Goal: Task Accomplishment & Management: Complete application form

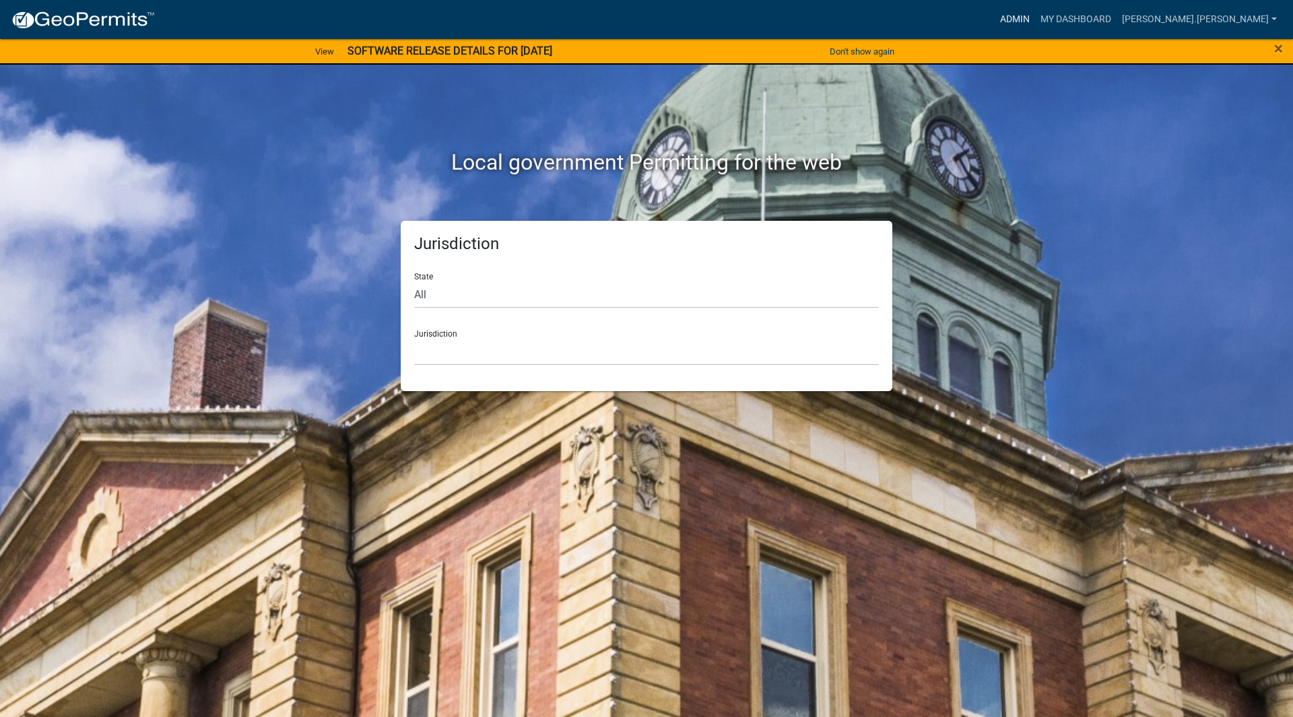
click at [1035, 11] on link "Admin" at bounding box center [1015, 20] width 40 height 26
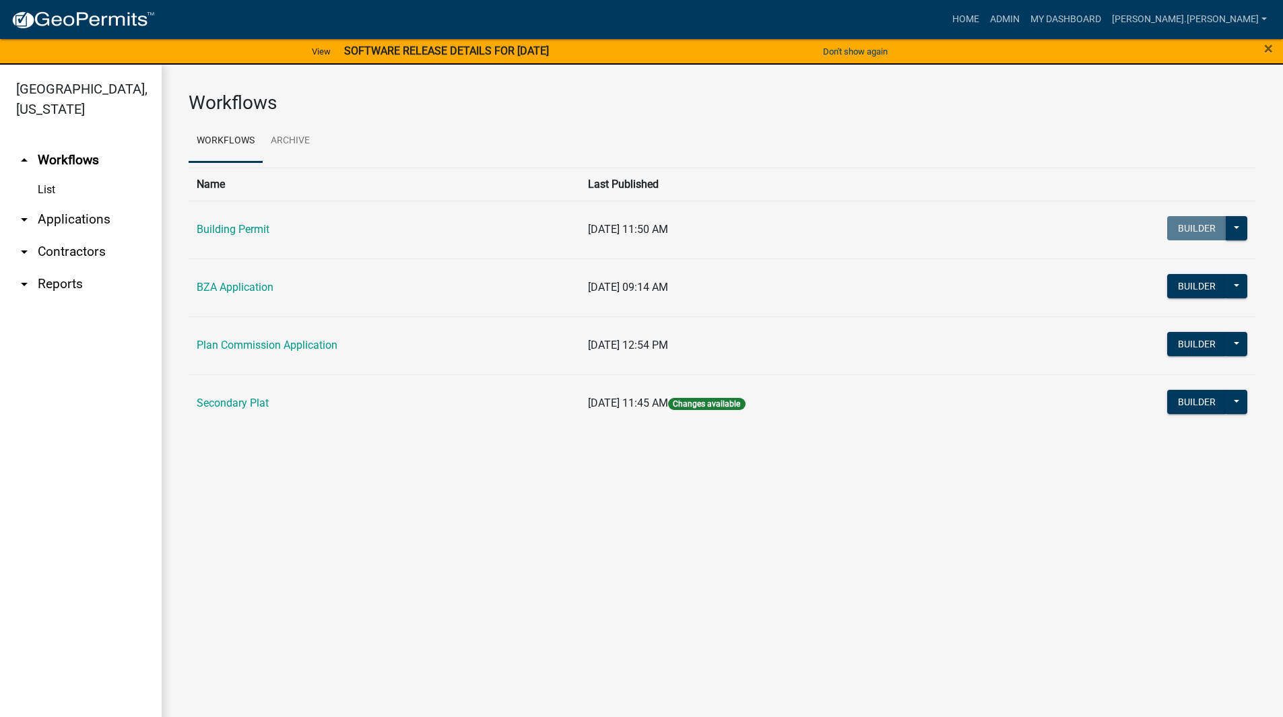
click at [79, 205] on link "arrow_drop_down Applications" at bounding box center [81, 219] width 162 height 32
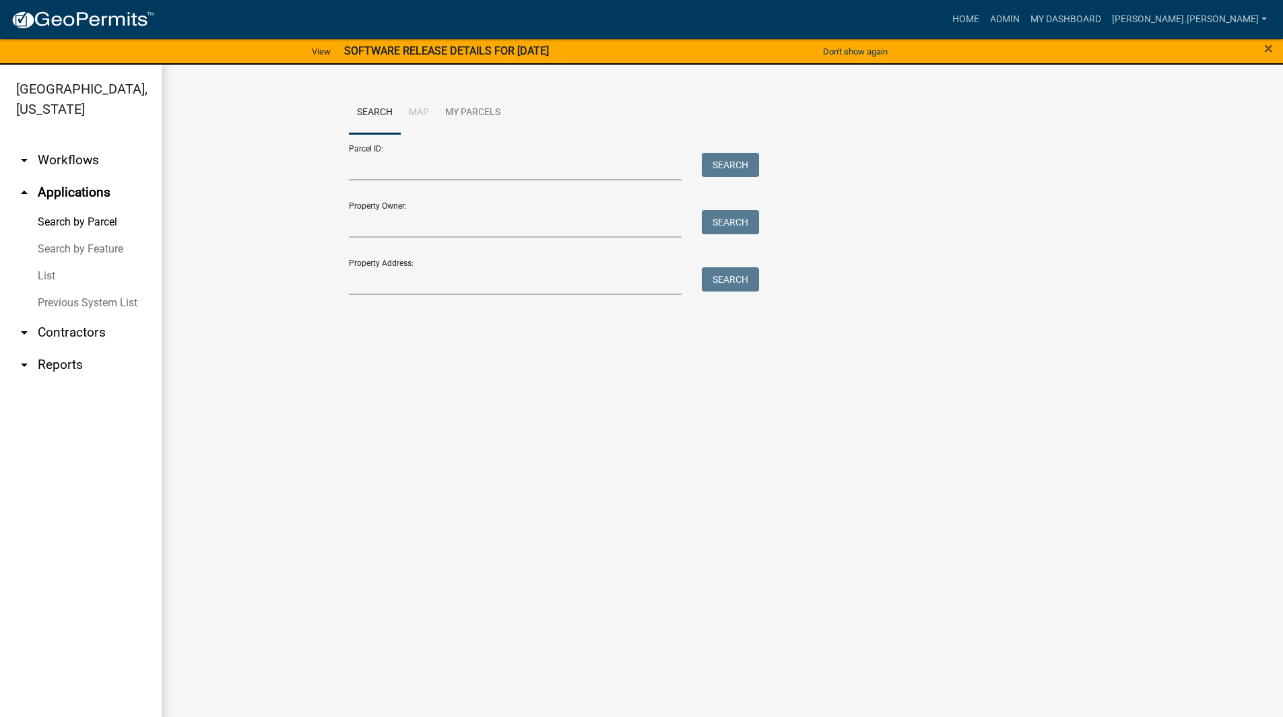
click at [59, 263] on link "List" at bounding box center [81, 276] width 162 height 27
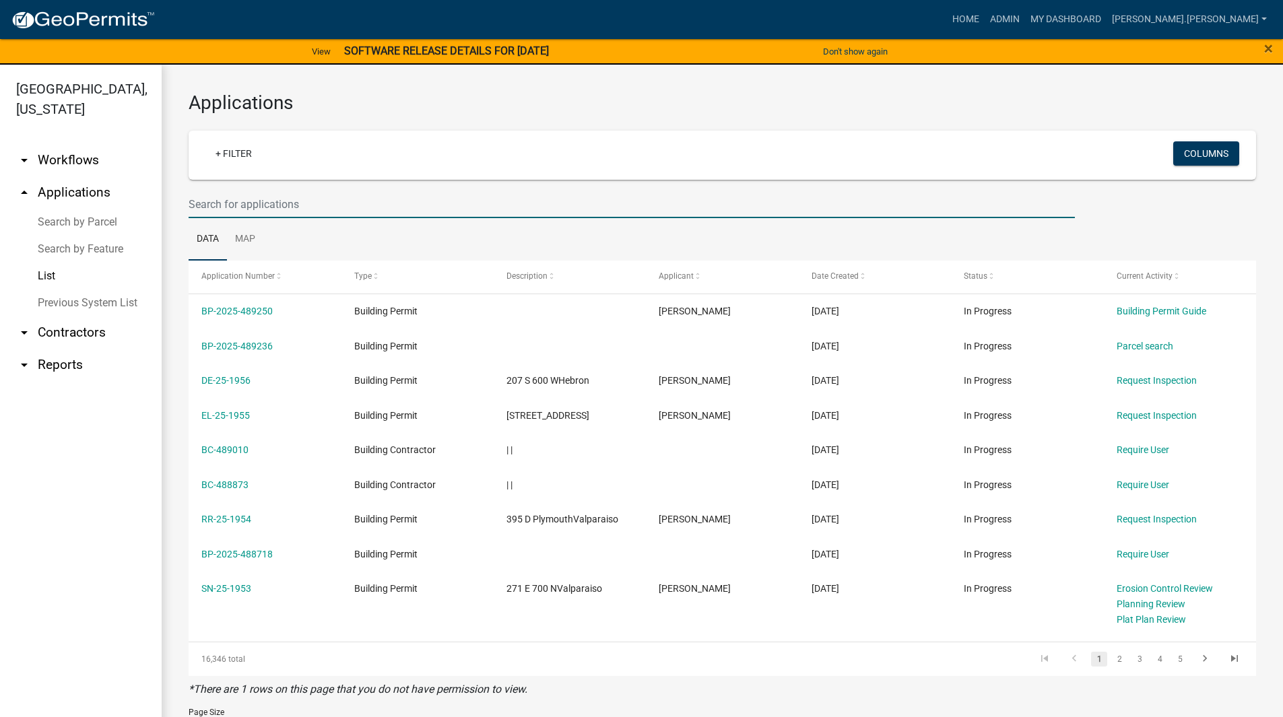
click at [388, 197] on input "text" at bounding box center [632, 205] width 887 height 28
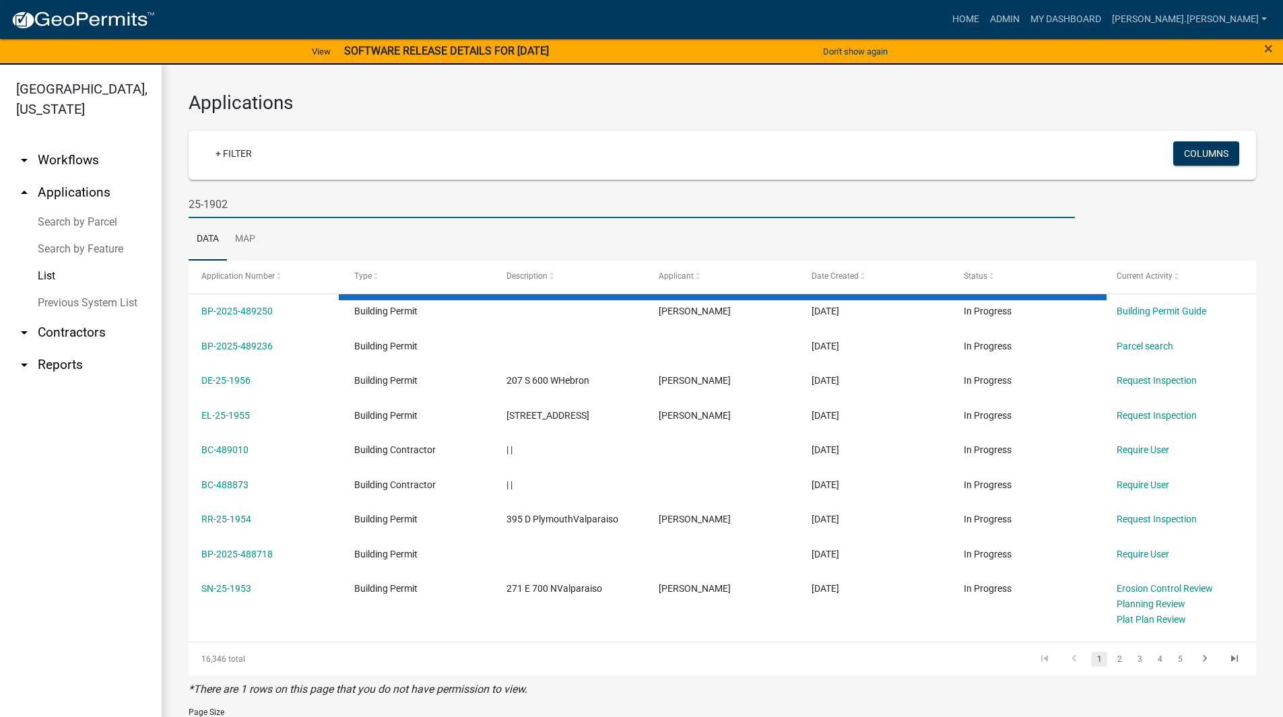
type input "25-1902"
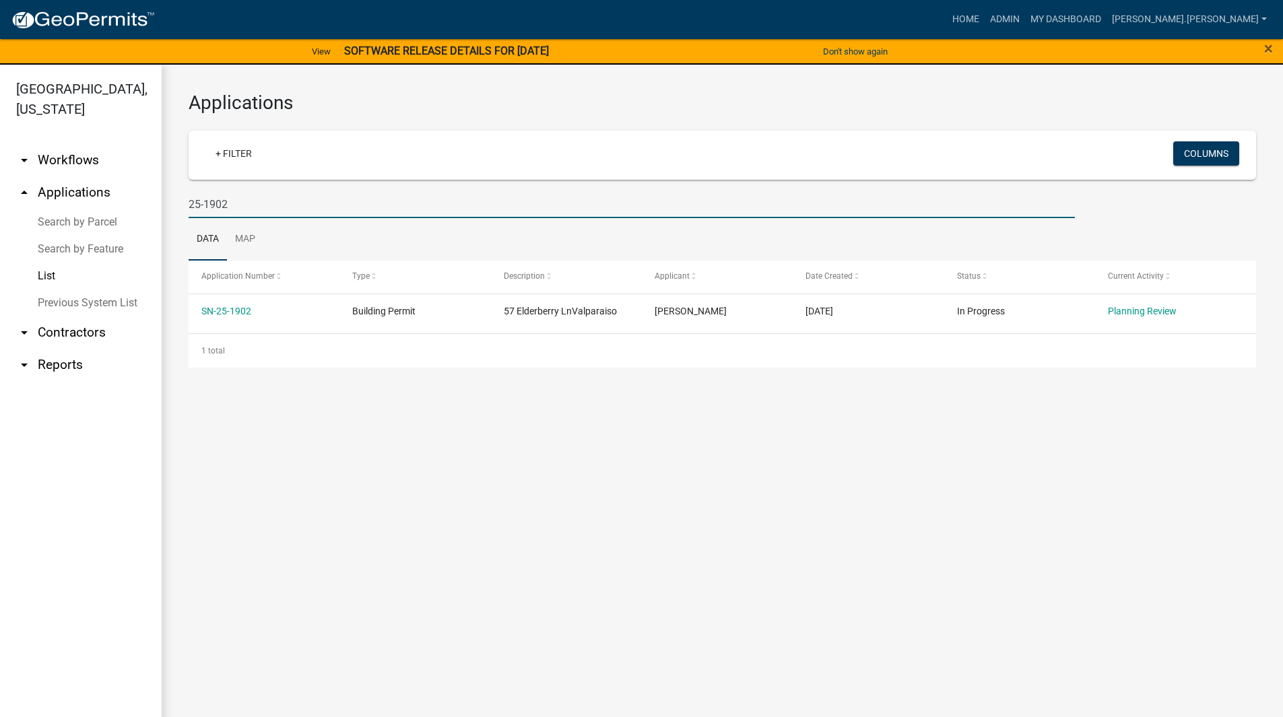
click at [259, 203] on input "25-1902" at bounding box center [632, 205] width 887 height 28
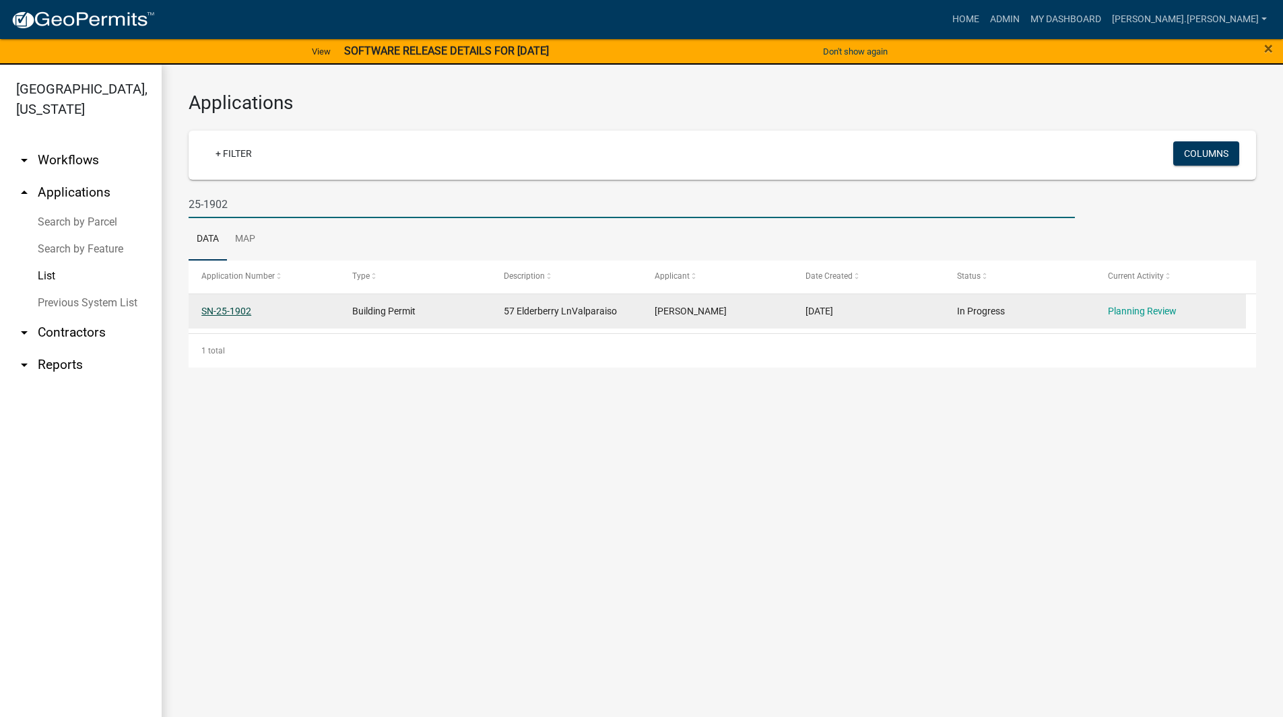
click at [238, 315] on link "SN-25-1902" at bounding box center [226, 311] width 50 height 11
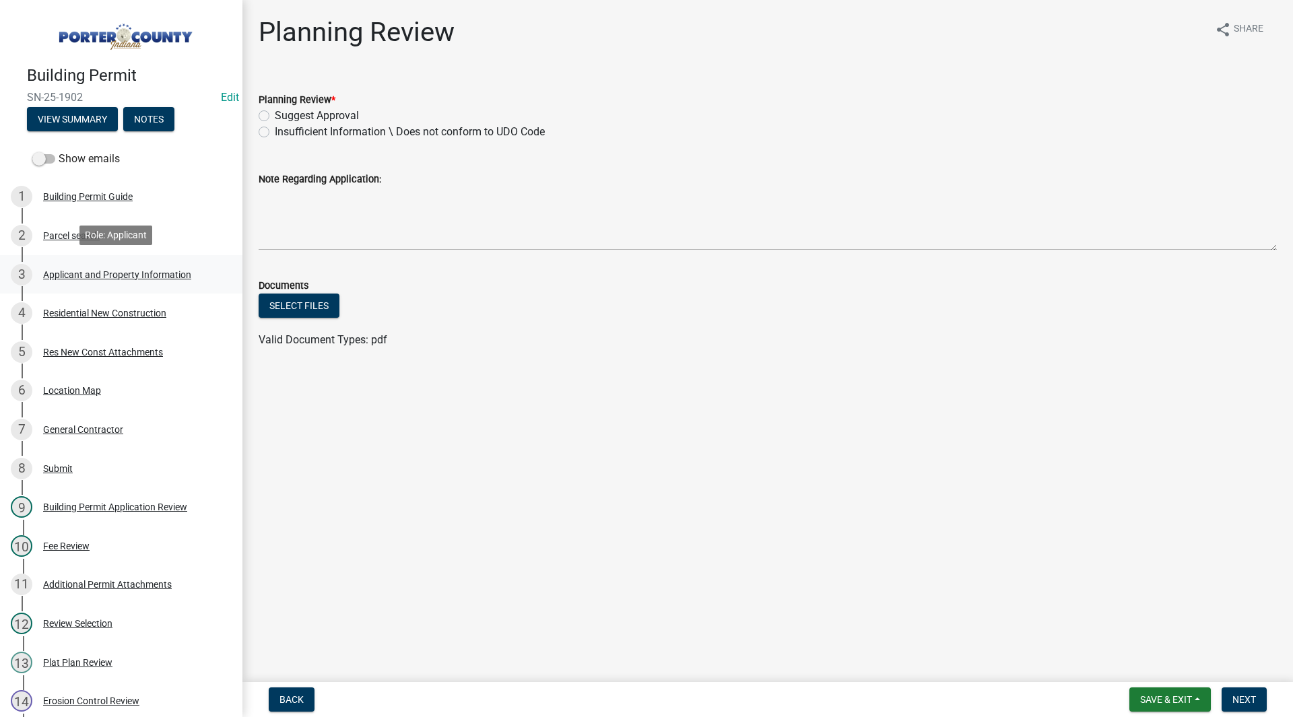
click at [156, 258] on link "3 Applicant and Property Information" at bounding box center [121, 274] width 243 height 39
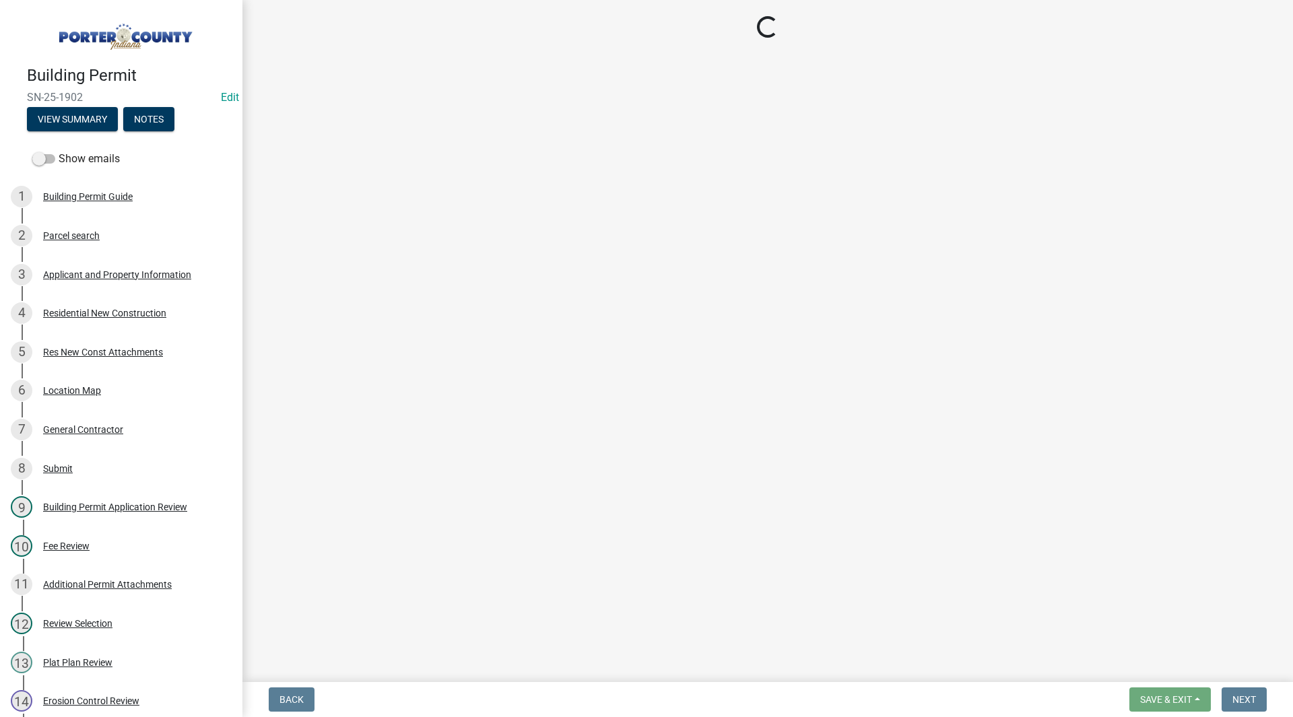
select select "eebc071e-620a-4db8-83e9-cb6b194c67e9"
select select "0ad13e1b-521a-4dc6-9df0-cacdfa0a780b"
select select "e2d1b1d7-ccc9-456b-9e96-e16306515997"
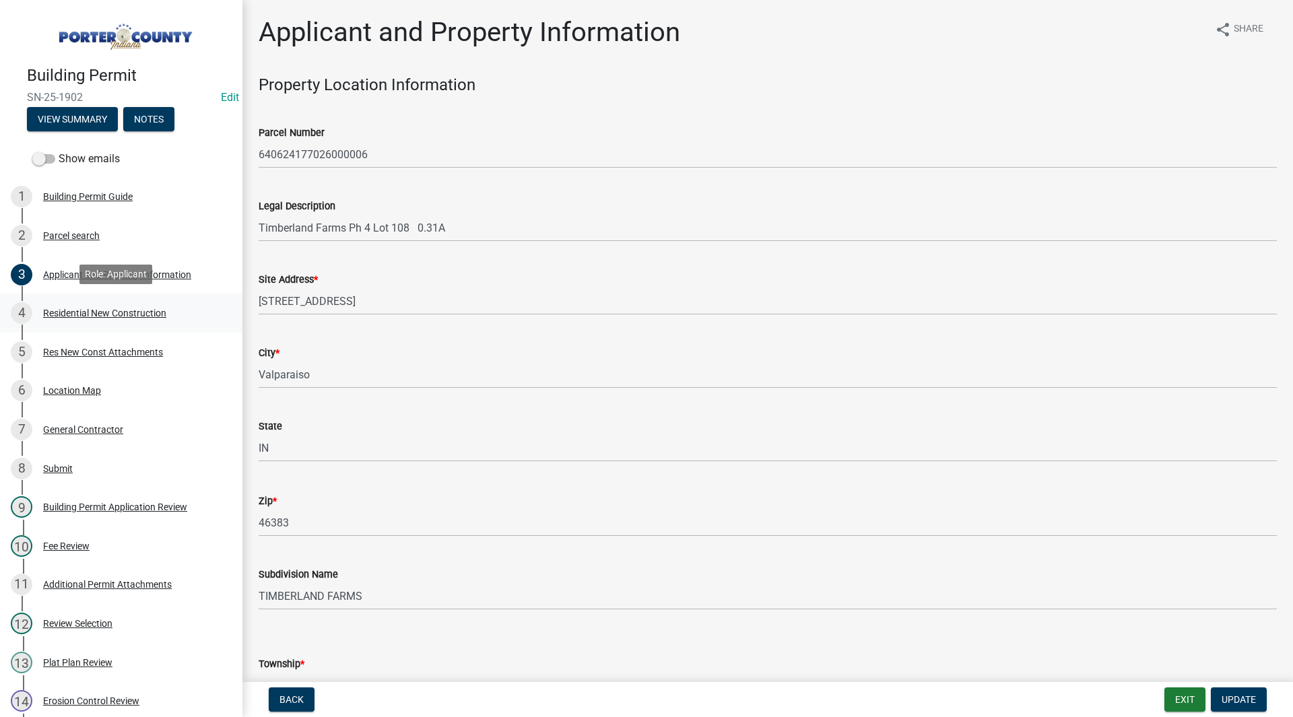
click at [125, 298] on link "4 Residential New Construction" at bounding box center [121, 313] width 243 height 39
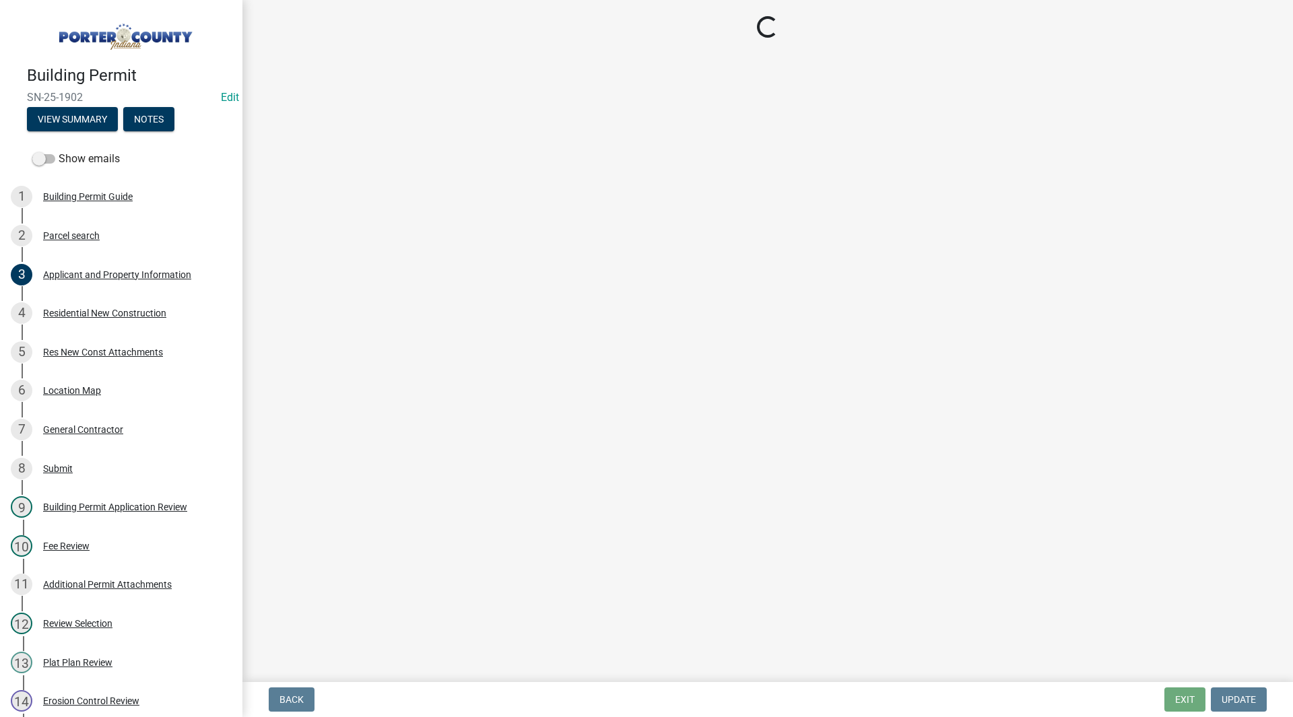
select select "9e518564-4428-4eb4-941b-0b1ac8082854"
select select "ac5c74af-6cd7-44c6-8b3b-d3d049808b18"
select select "b5a5c90e-8d72-4ffd-8079-af89c218e1ea"
select select "bc1034c9-9a5f-4372-bced-1af0bc4c05e7"
select select "fb7c1b5d-c732-494d-9560-ca0fb17ec253"
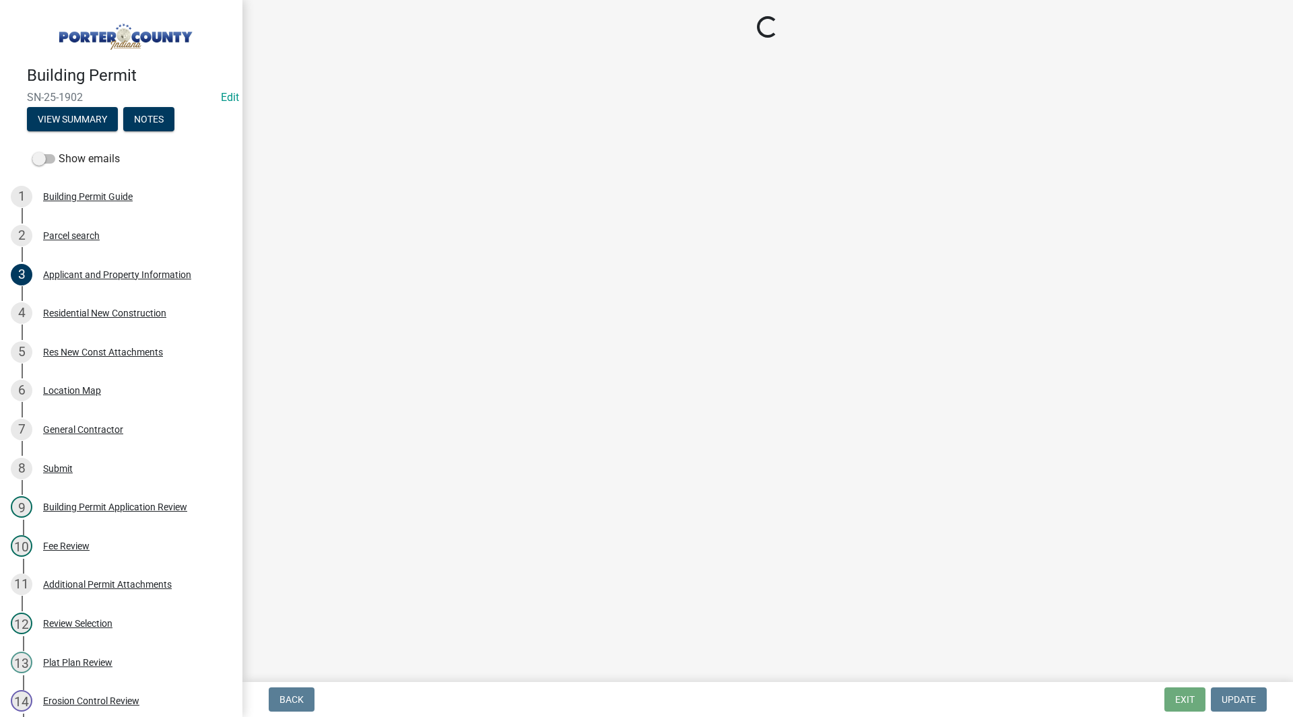
select select "4ed651f6-e774-4e8f-9661-530b5508df77"
select select "bbae15df-4b7c-4889-a1a2-bdce83955e33"
select select "d3842ca8-a9b0-43e7-b24f-ba0c572b5ff6"
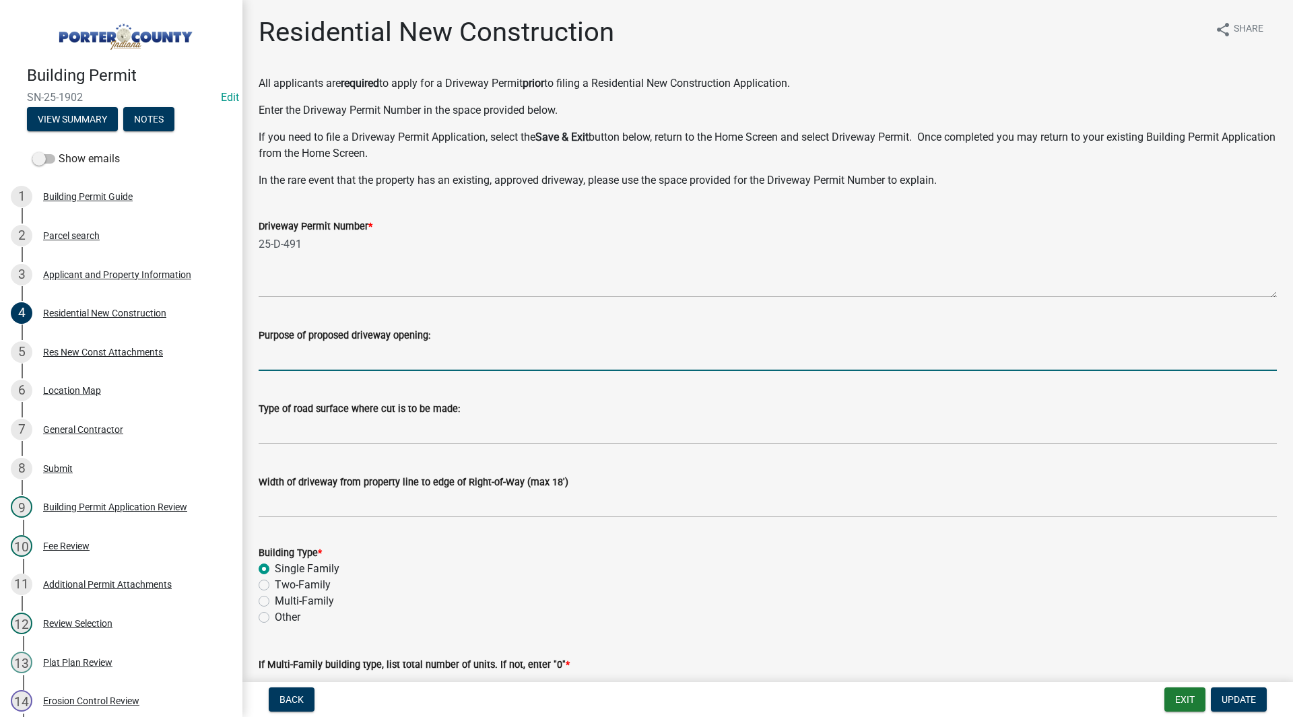
click at [302, 352] on input "Purpose of proposed driveway opening:" at bounding box center [768, 358] width 1019 height 28
type input "ENTERING AND EXITING HOME"
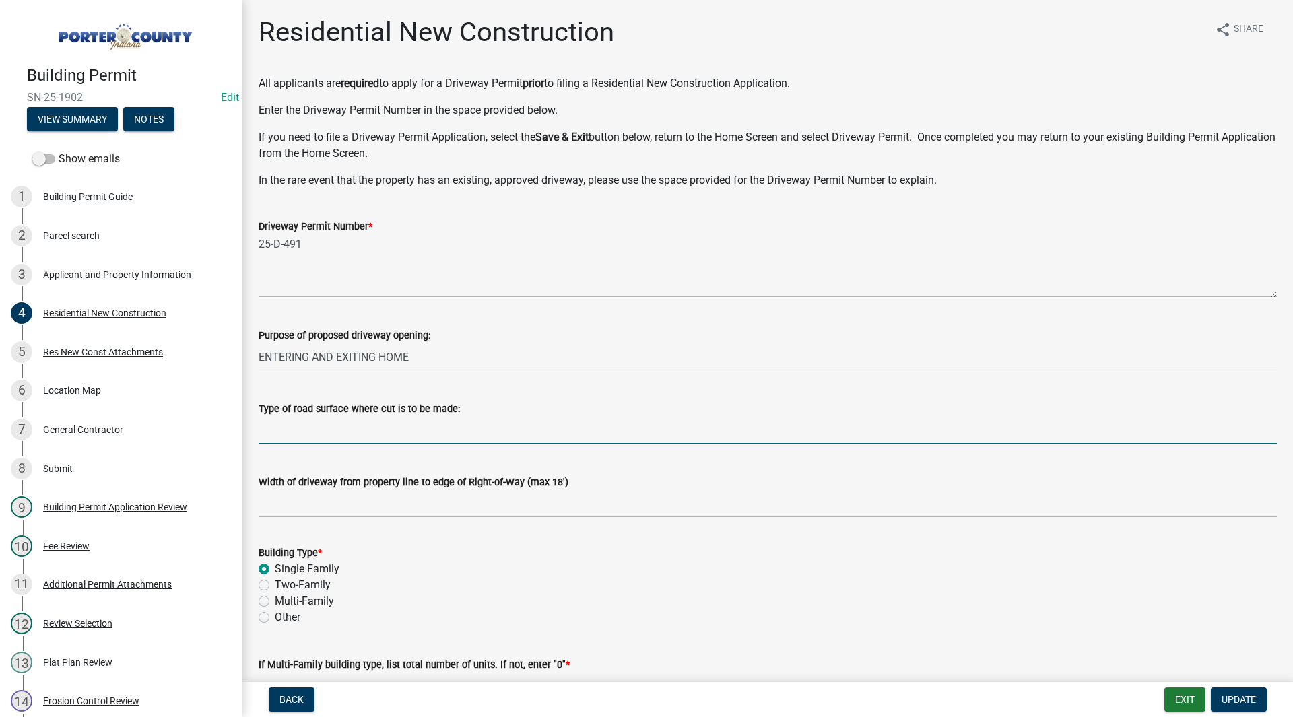
click at [323, 443] on input "Type of road surface where cut is to be made:" at bounding box center [768, 431] width 1019 height 28
click at [301, 428] on input "Type of road surface where cut is to be made:" at bounding box center [768, 431] width 1019 height 28
type input "CONCRETE"
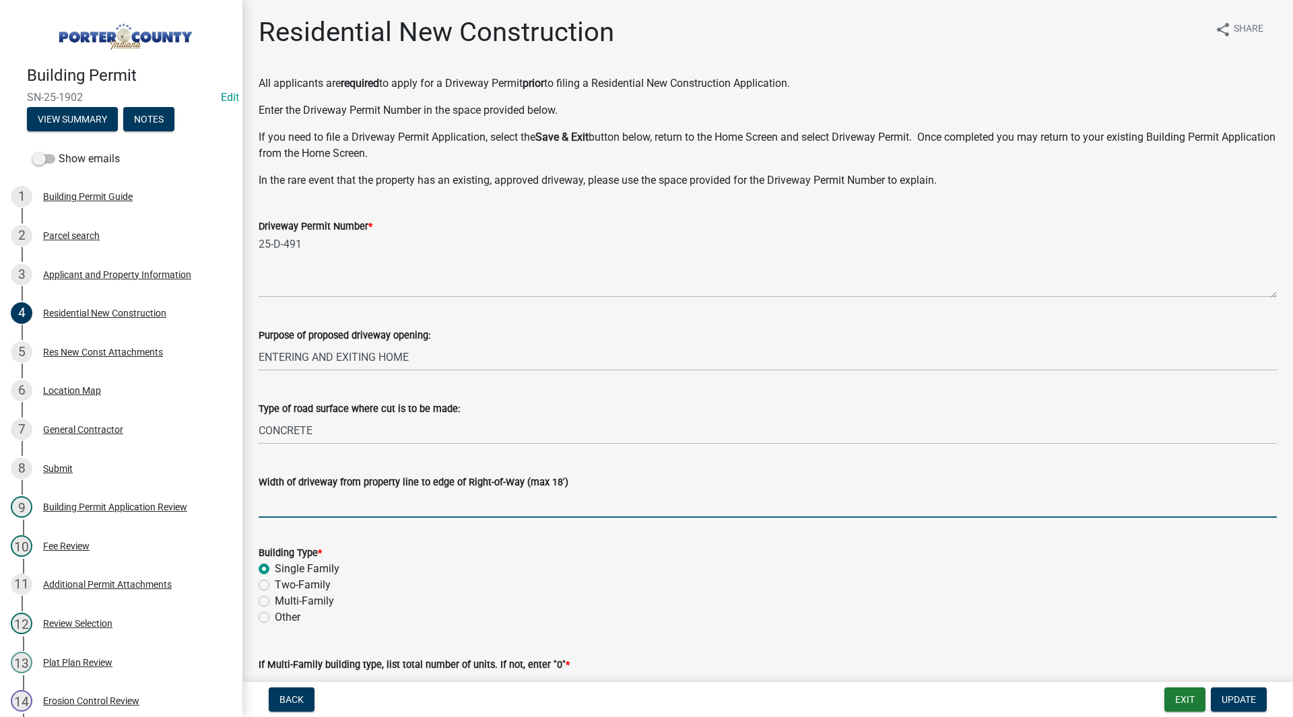
click at [375, 497] on input "Width of driveway from property line to edge of Right-of-Way (max 18')" at bounding box center [768, 504] width 1019 height 28
type input "16'"
click at [441, 559] on div "Building Type *" at bounding box center [768, 553] width 1019 height 16
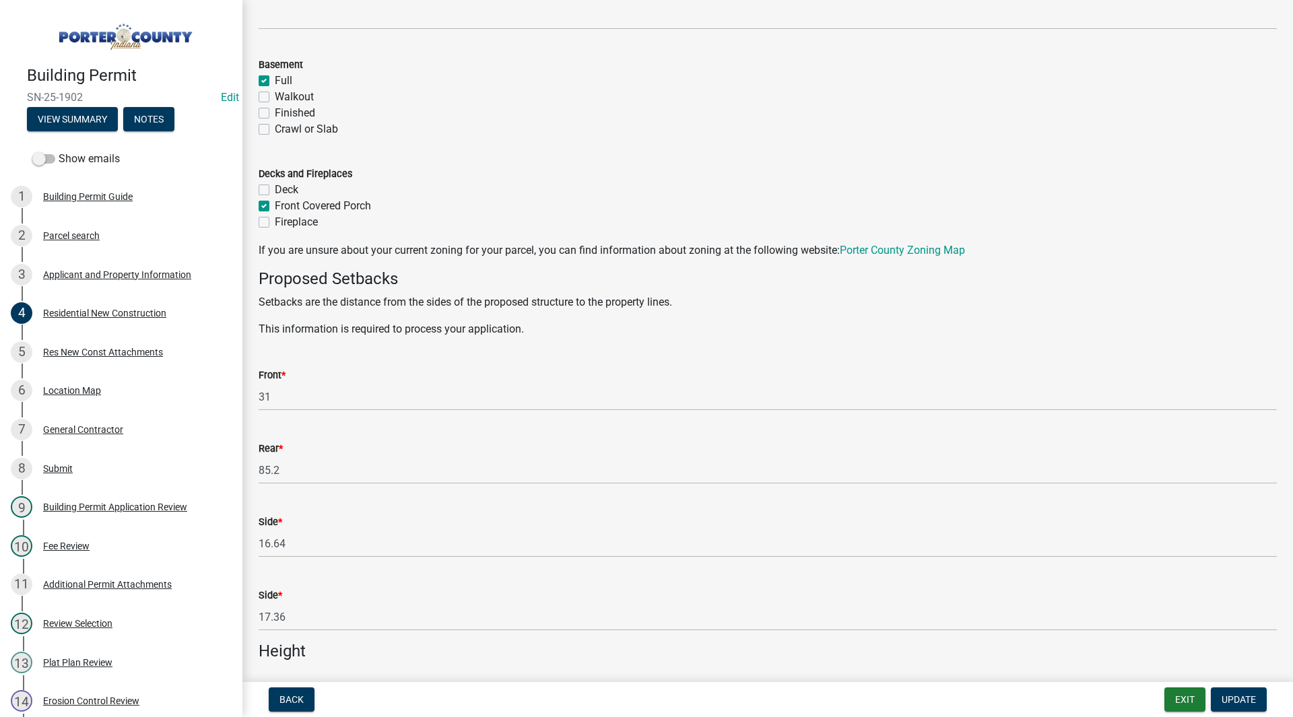
scroll to position [1347, 0]
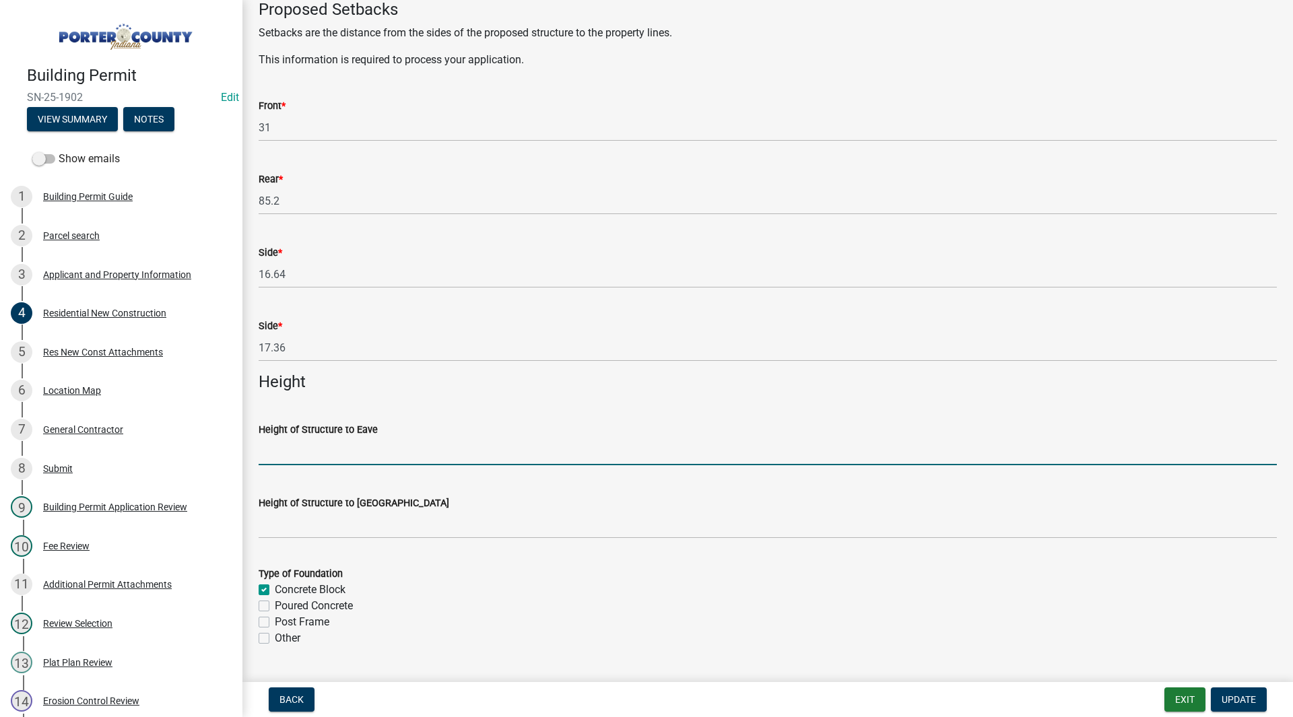
click at [319, 445] on input "Height of Structure to Eave" at bounding box center [768, 452] width 1019 height 28
type input "14.75"
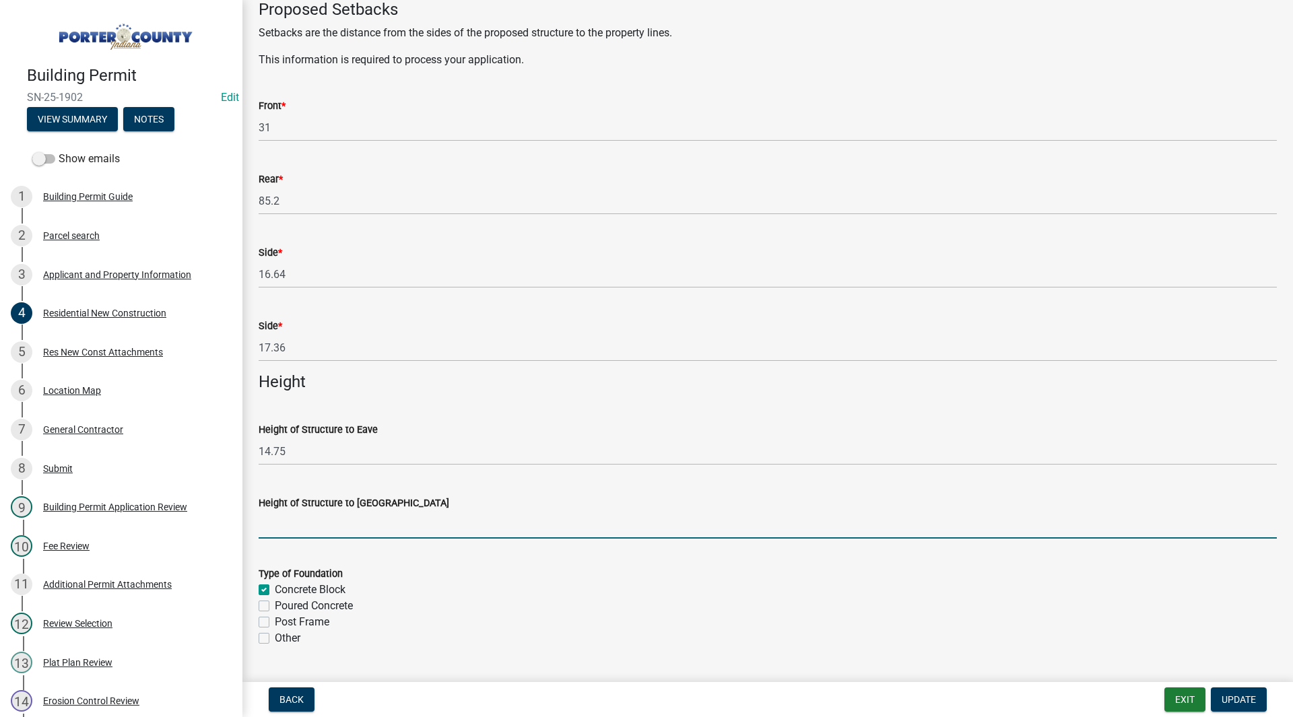
click at [373, 518] on input "Height of Structure to [GEOGRAPHIC_DATA]" at bounding box center [768, 525] width 1019 height 28
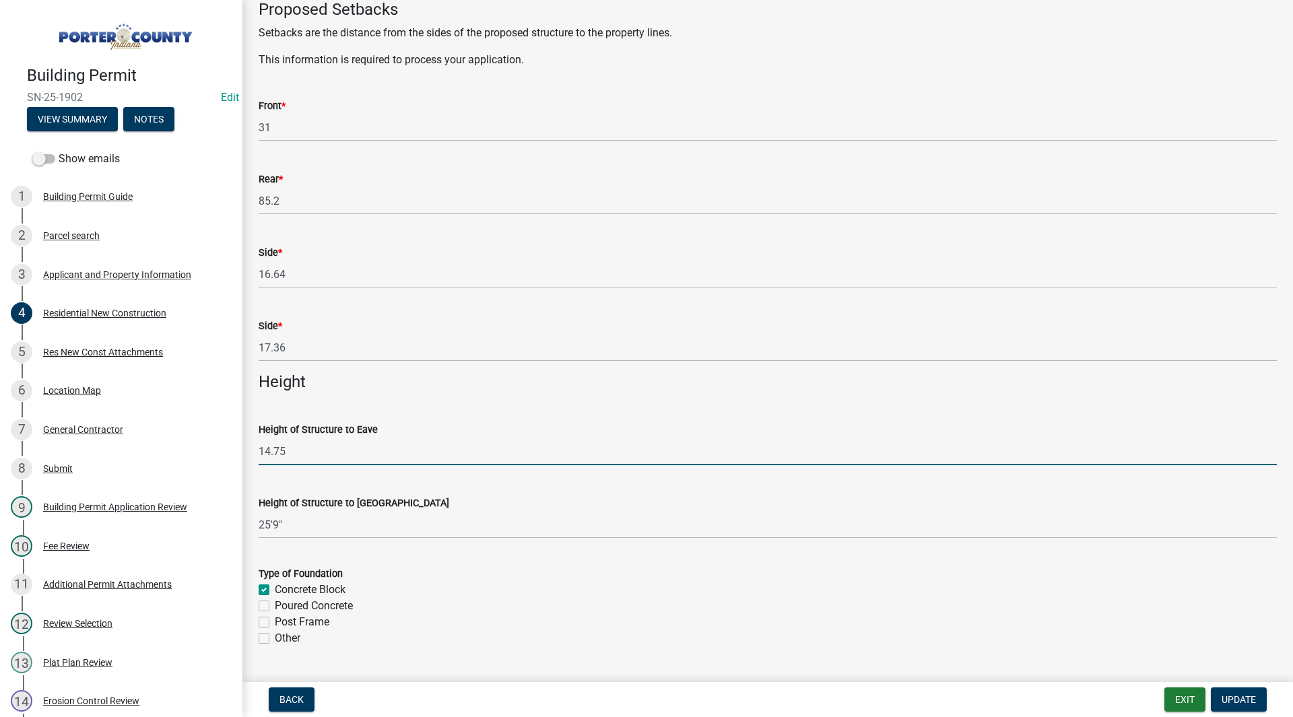
click at [325, 454] on input "14.75" at bounding box center [768, 452] width 1019 height 28
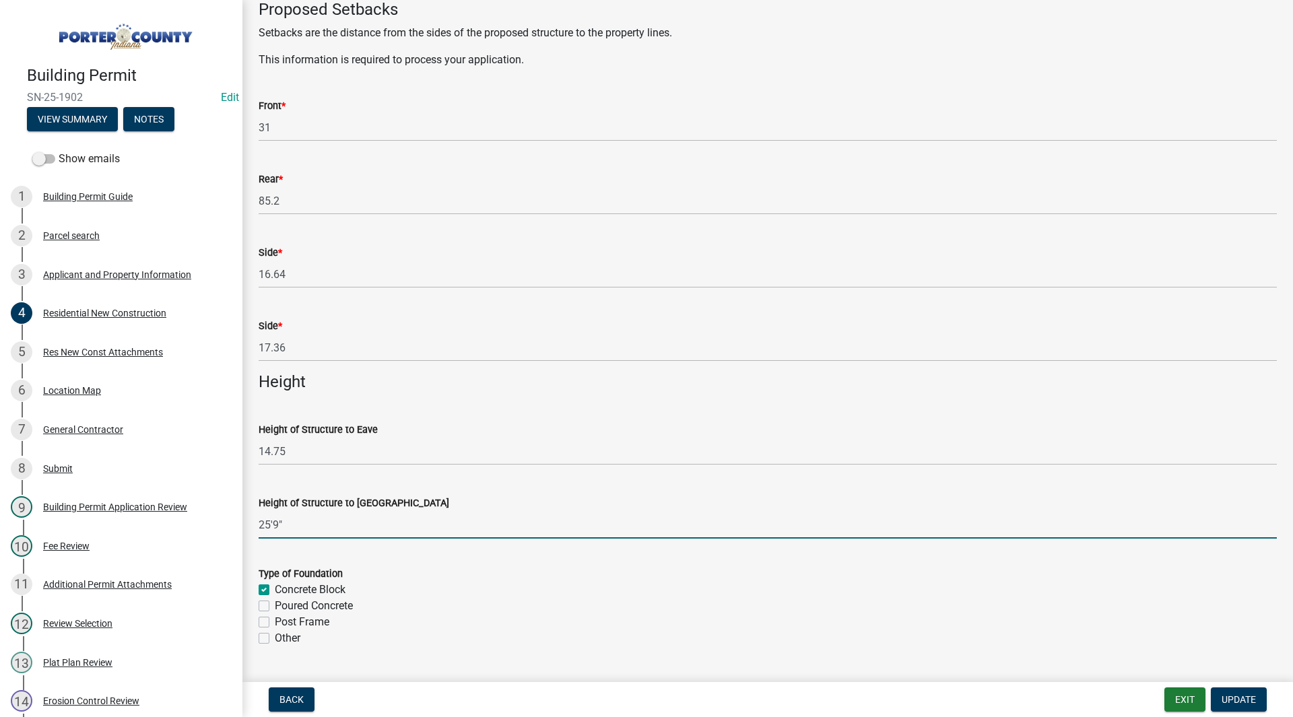
click at [300, 516] on input "25'9"" at bounding box center [768, 525] width 1019 height 28
type input "25.9'"
click at [322, 457] on input "14.75" at bounding box center [768, 452] width 1019 height 28
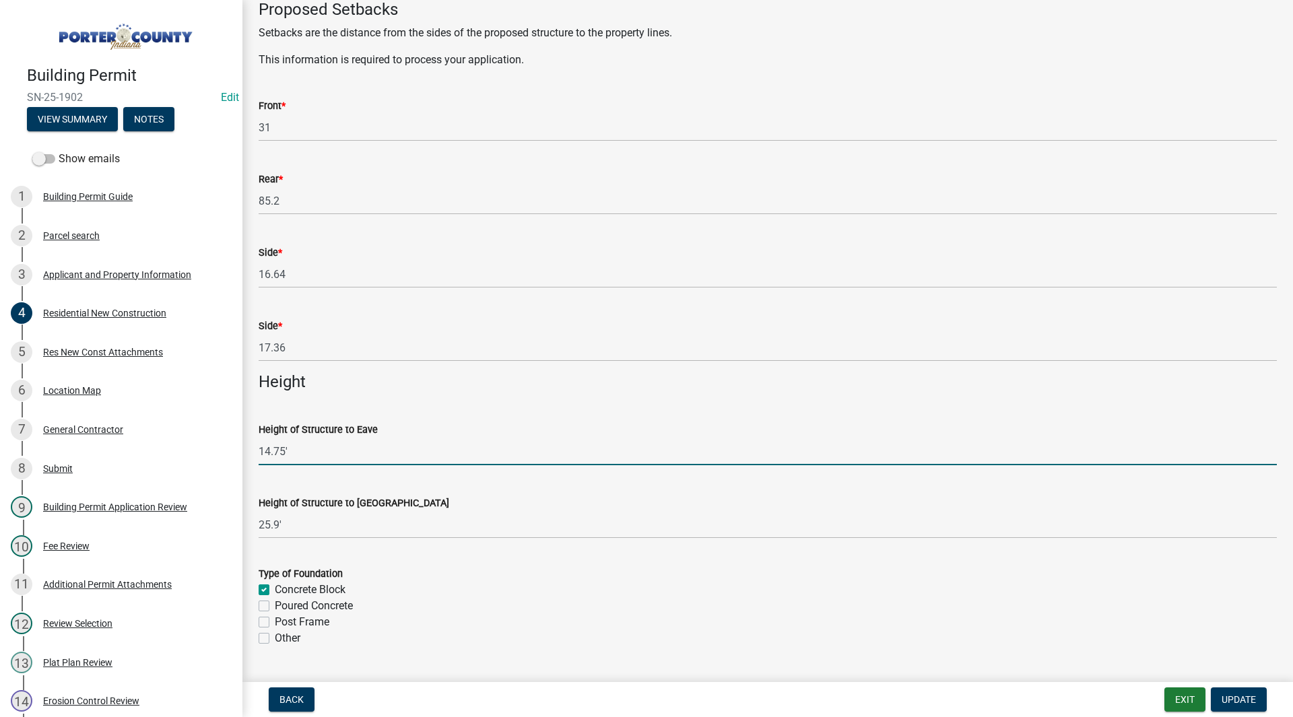
type input "14.75'"
click at [366, 558] on form "Type of Foundation Concrete Block Poured Concrete Post Frame Other" at bounding box center [768, 598] width 1019 height 97
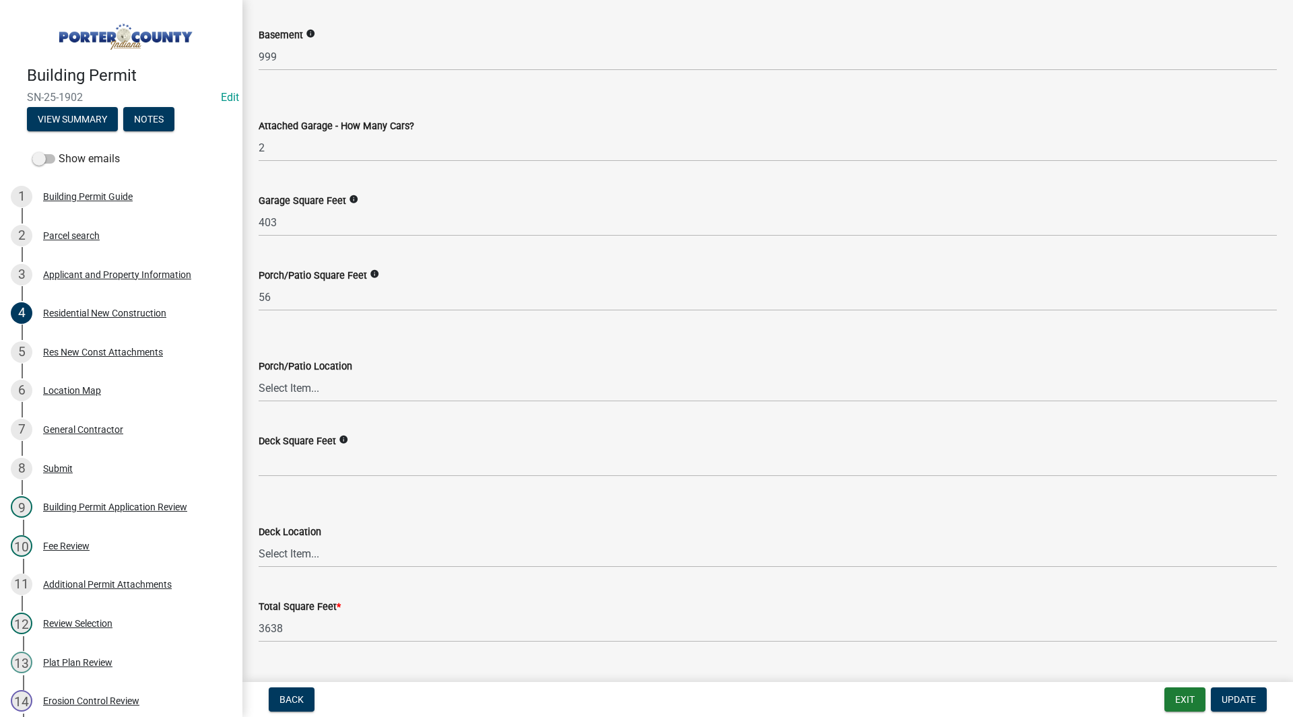
scroll to position [3484, 0]
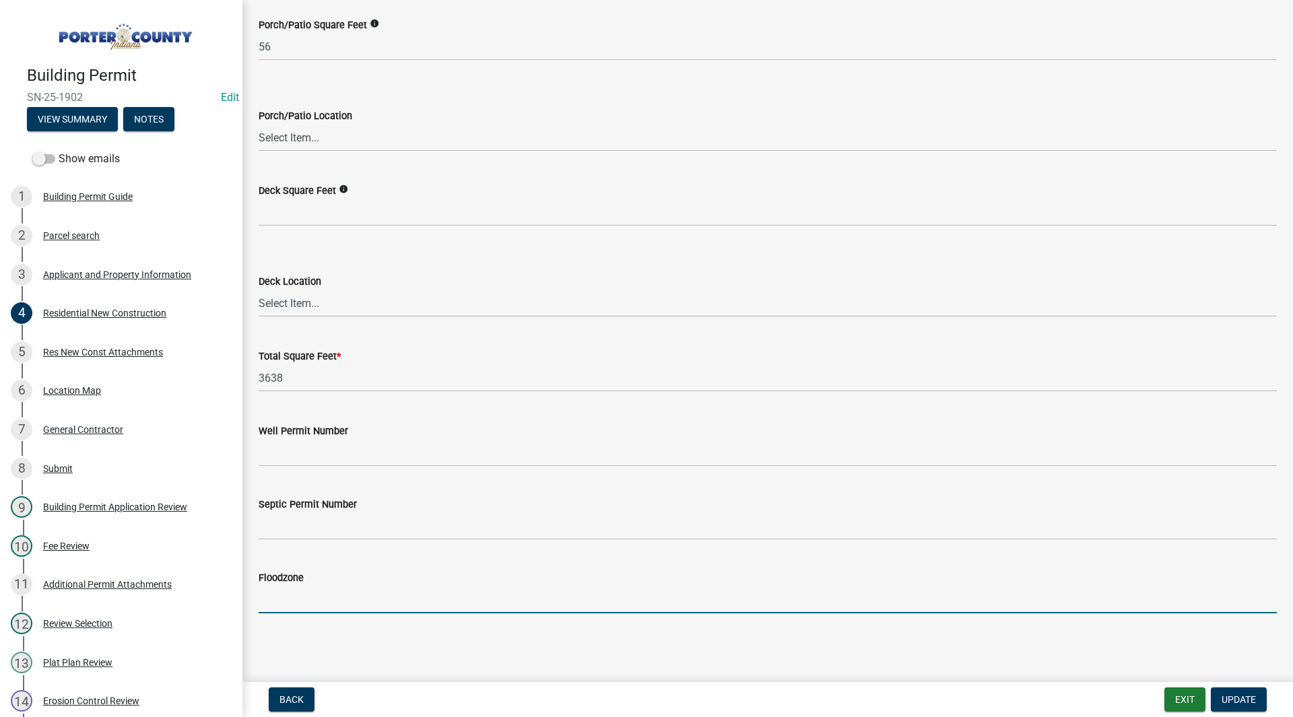
click at [285, 610] on input "Floodzone" at bounding box center [768, 600] width 1019 height 28
type input "no"
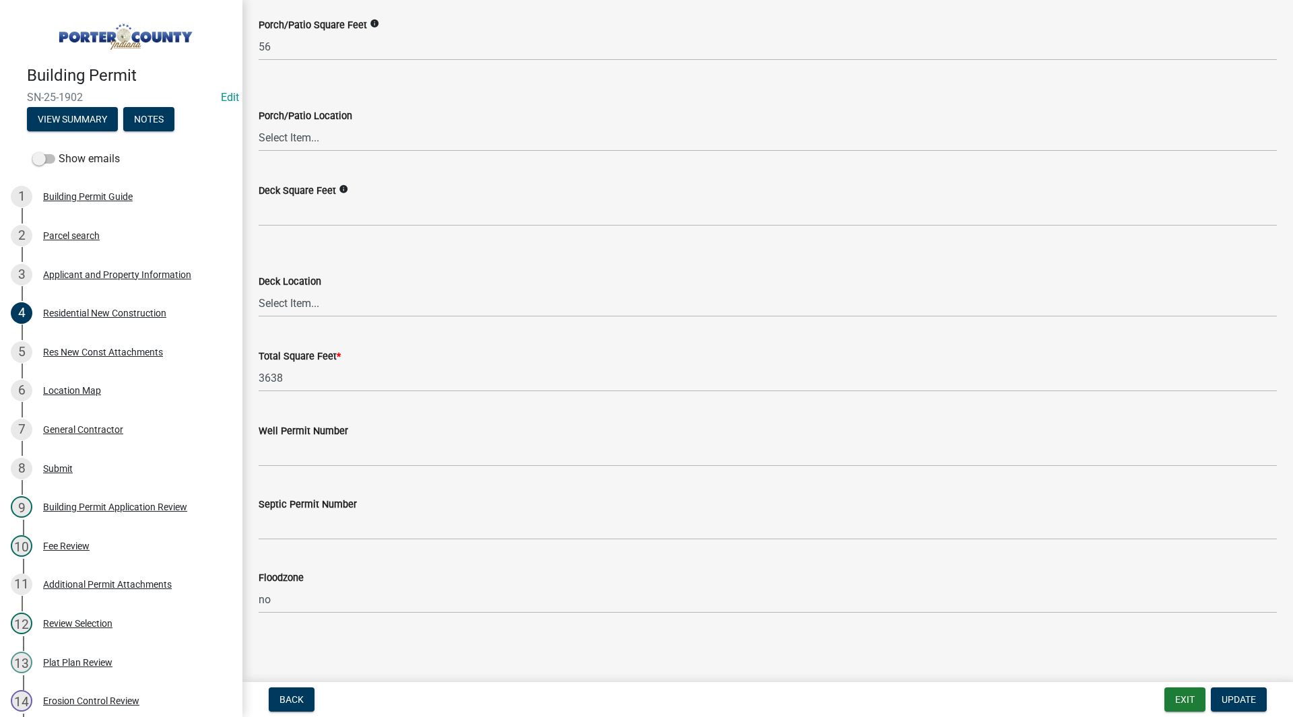
click at [344, 623] on wm-data-entity-input "Floodzone no" at bounding box center [768, 587] width 1019 height 73
click at [323, 253] on div "Deck Location Select Item... N/A Front Back" at bounding box center [768, 277] width 1019 height 79
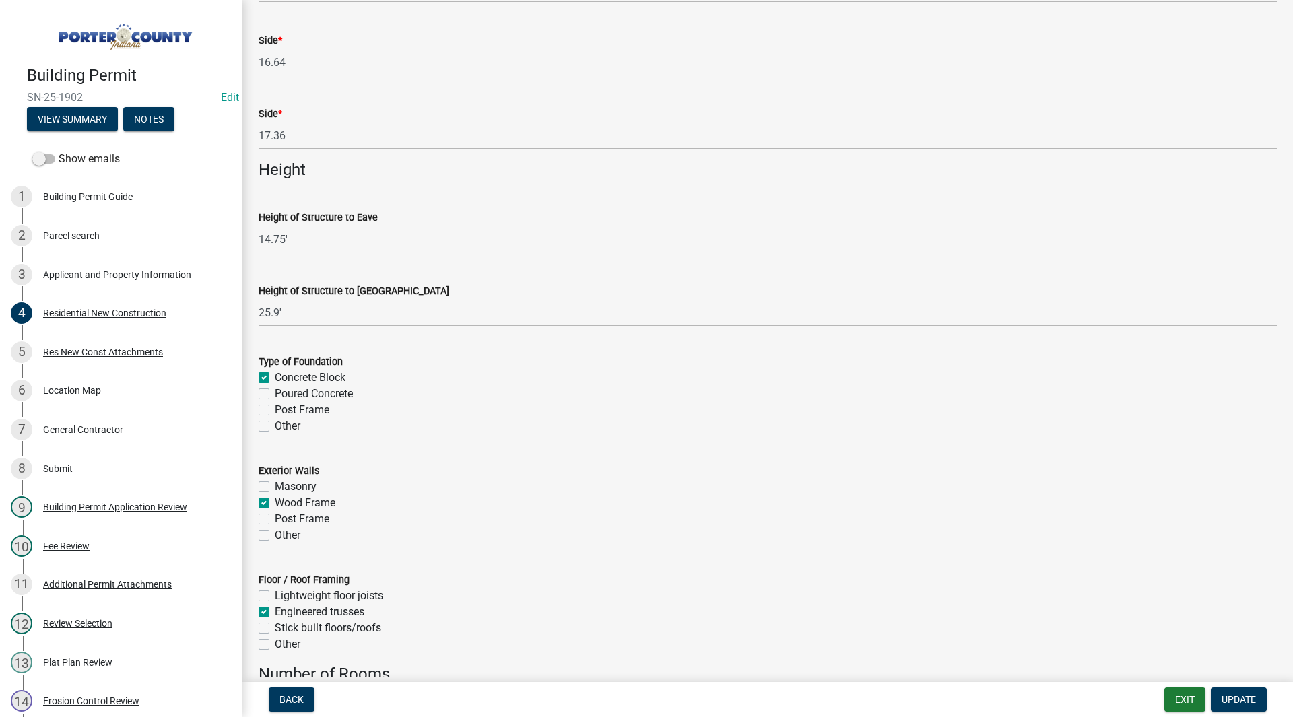
scroll to position [1598, 0]
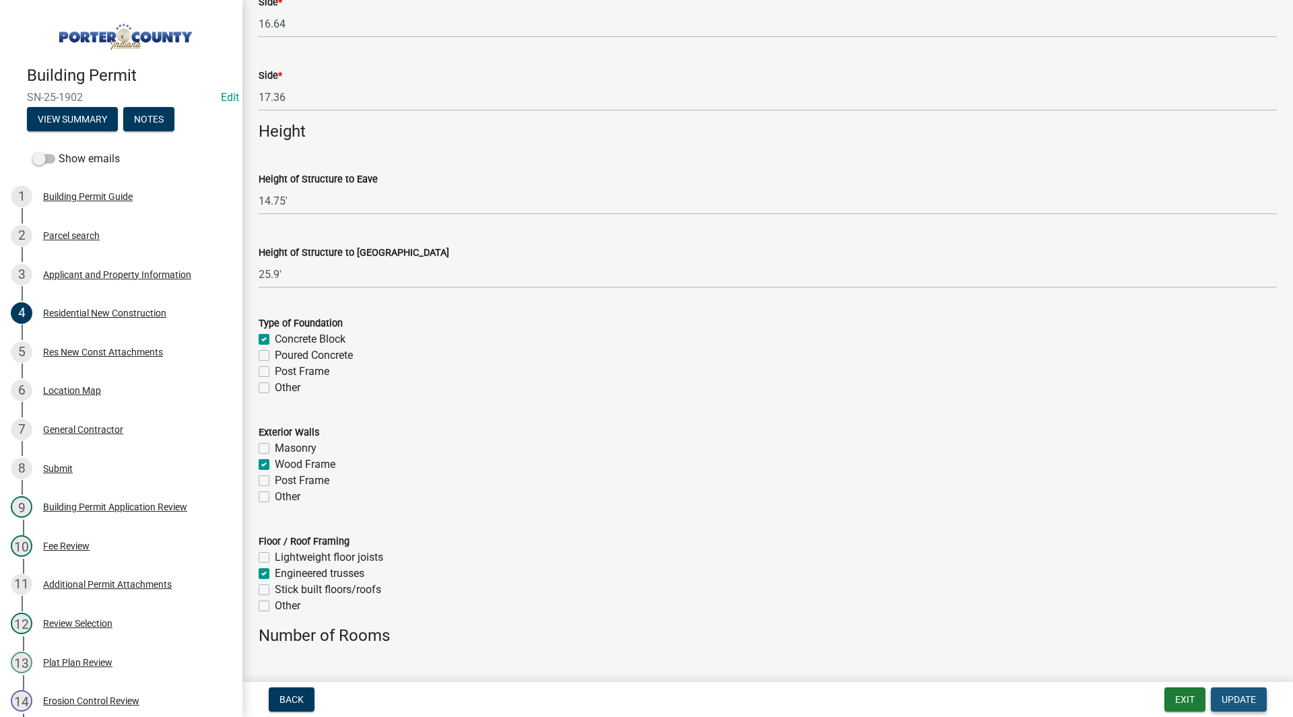
click at [1240, 697] on span "Update" at bounding box center [1239, 700] width 34 height 11
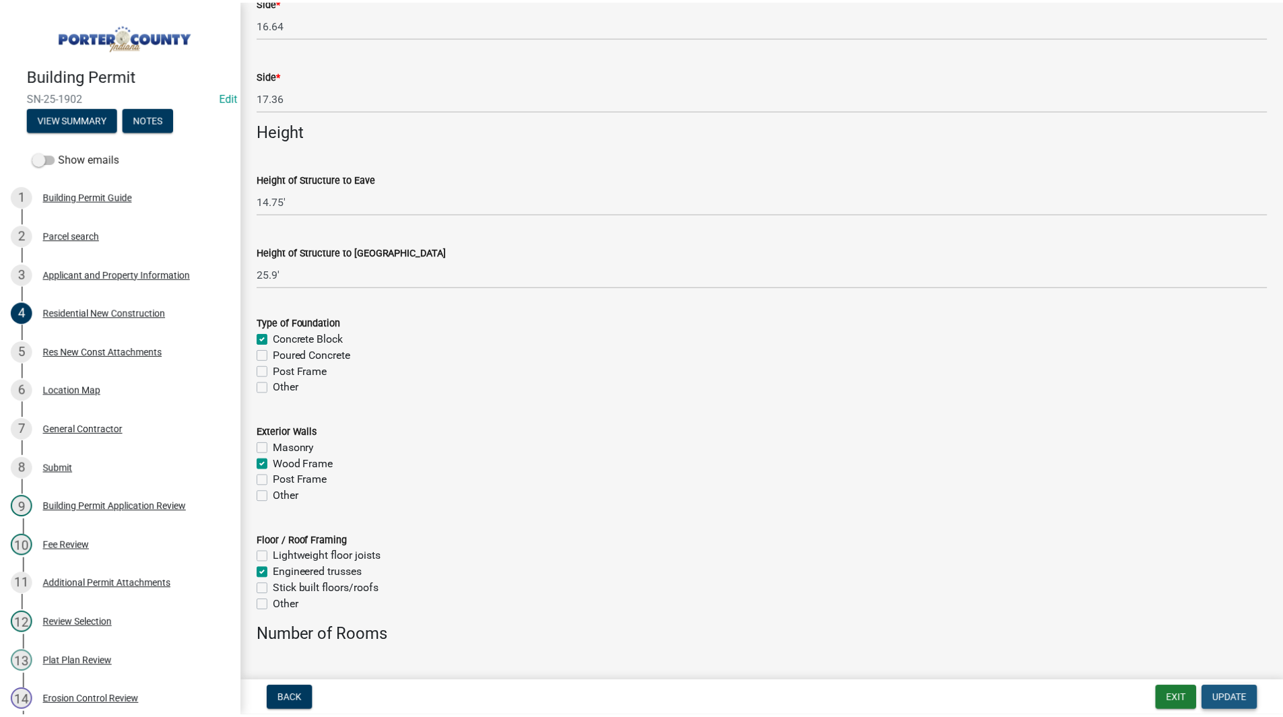
scroll to position [0, 0]
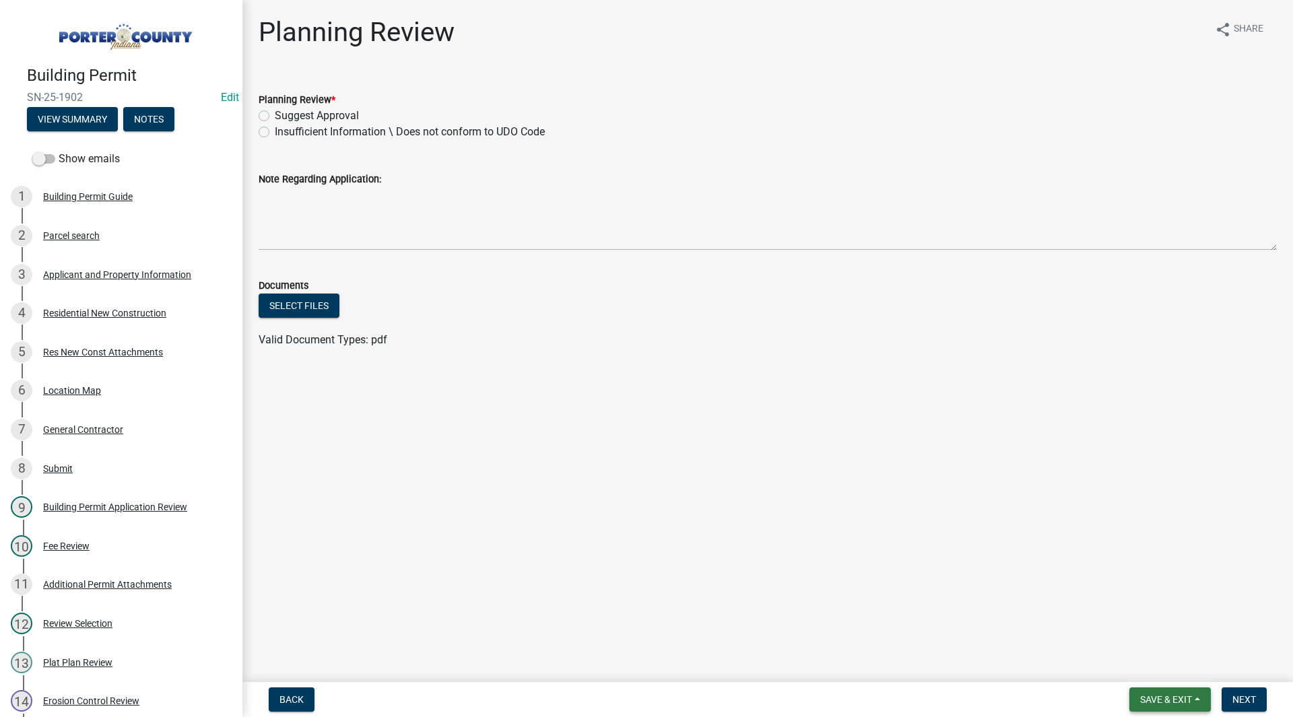
click at [1169, 693] on button "Save & Exit" at bounding box center [1171, 700] width 82 height 24
click at [1167, 670] on button "Save & Exit" at bounding box center [1157, 665] width 108 height 32
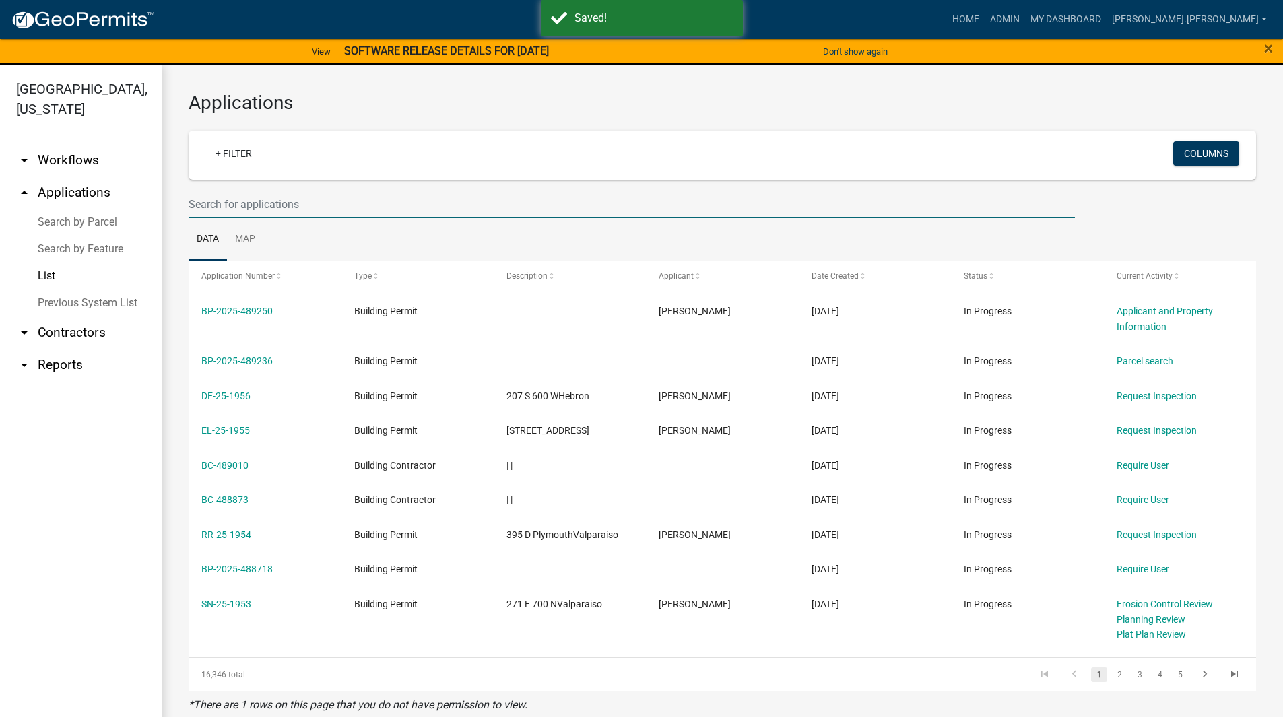
click at [310, 201] on input "text" at bounding box center [632, 205] width 887 height 28
type input "25-1903"
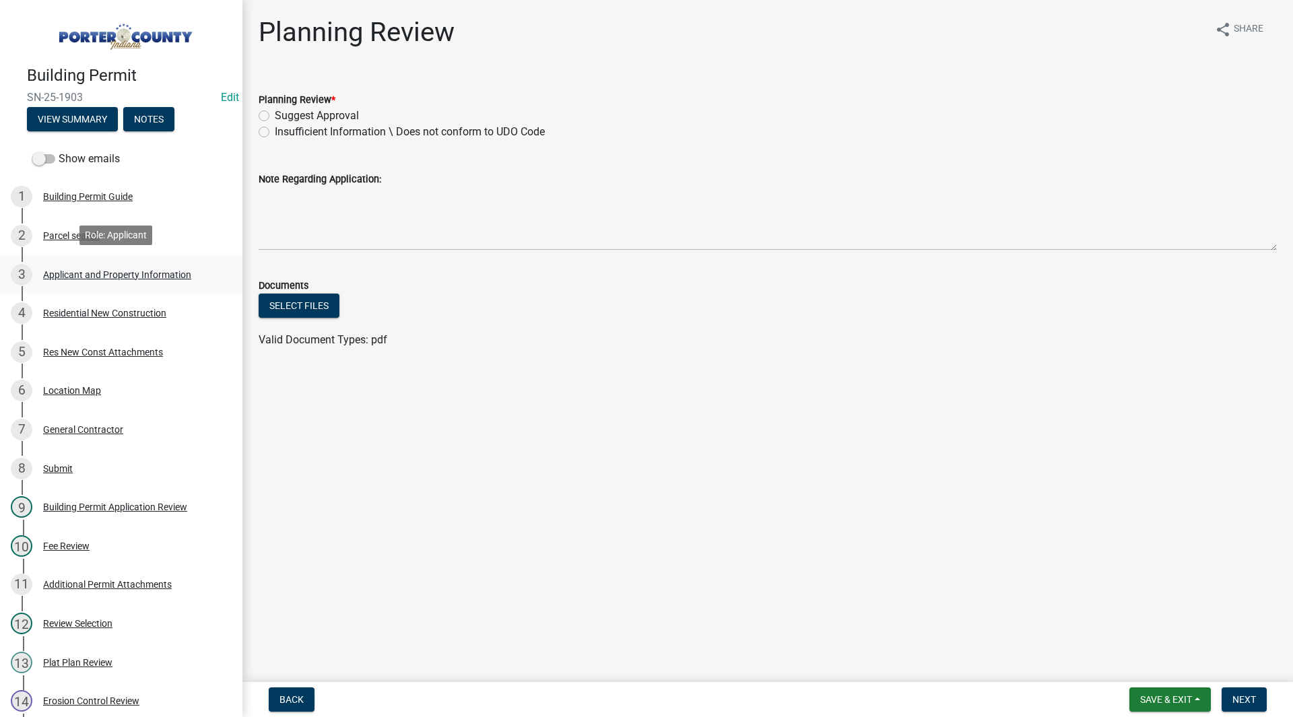
click at [95, 260] on link "3 Applicant and Property Information" at bounding box center [121, 274] width 243 height 39
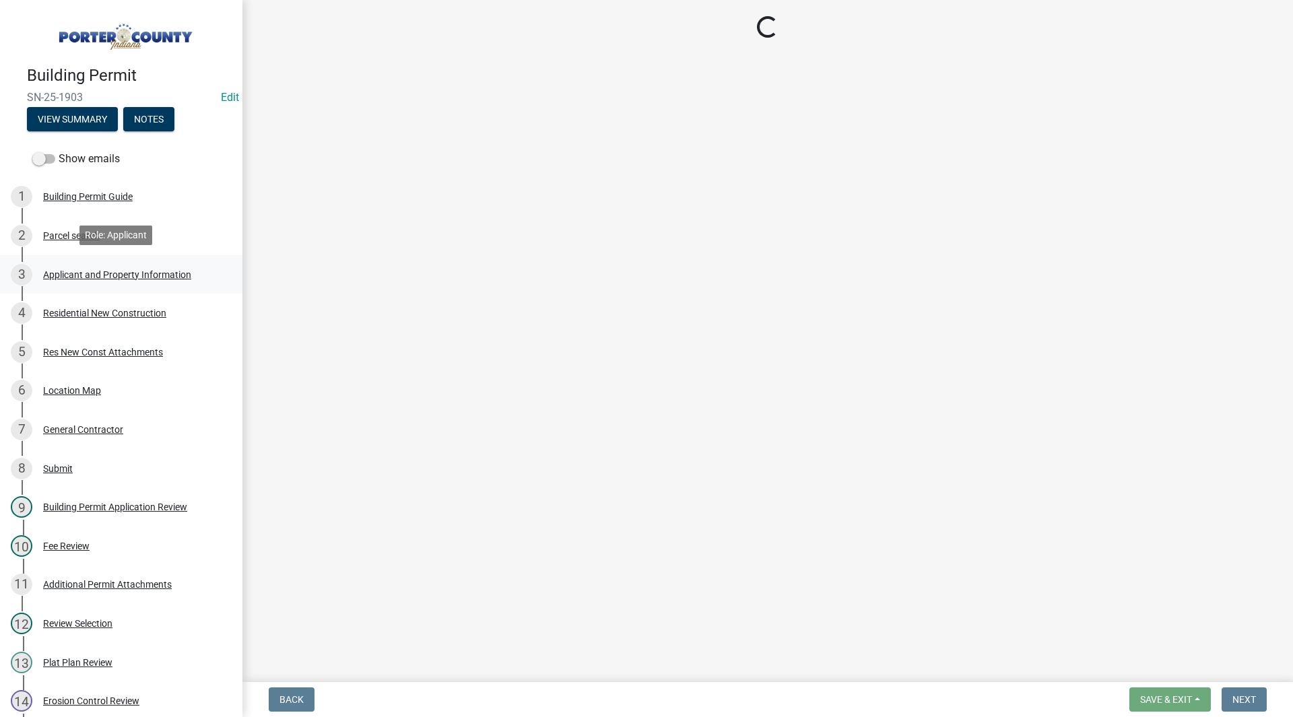
select select "eebc071e-620a-4db8-83e9-cb6b194c67e9"
select select "0ad13e1b-521a-4dc6-9df0-cacdfa0a780b"
select select "e2d1b1d7-ccc9-456b-9e96-e16306515997"
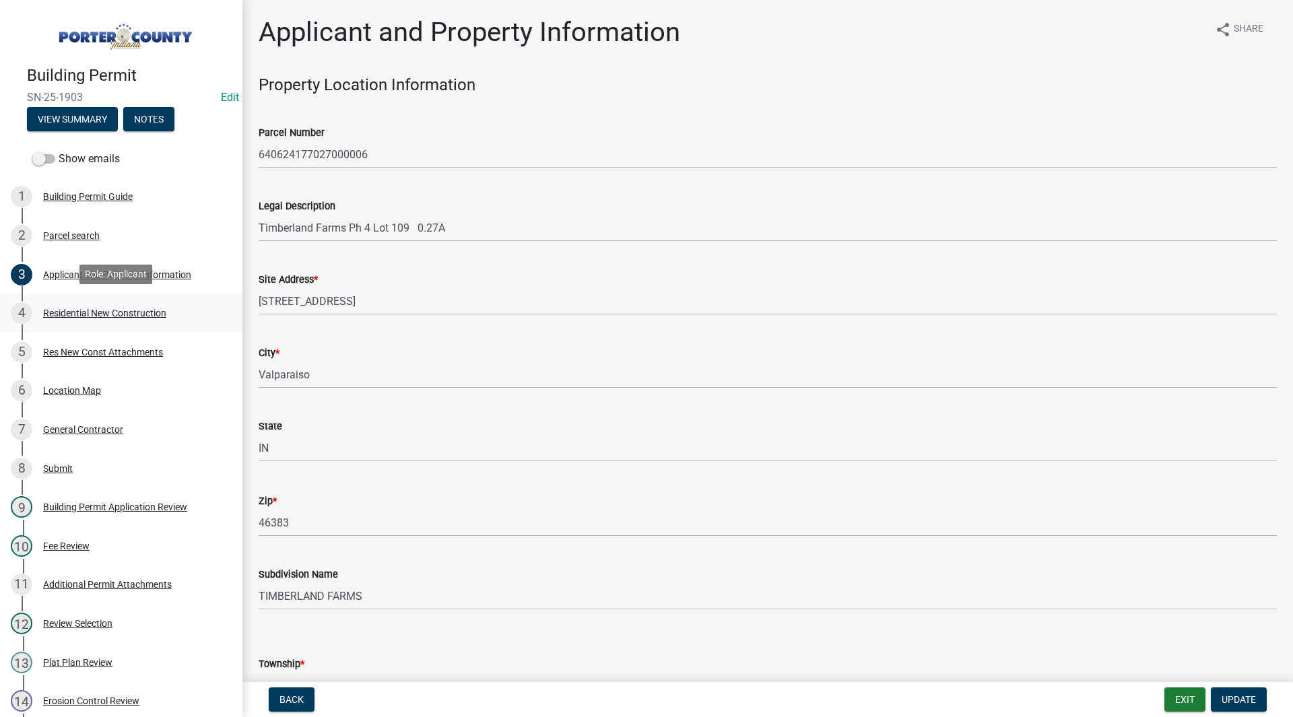
click at [131, 302] on div "4 Residential New Construction" at bounding box center [116, 313] width 210 height 22
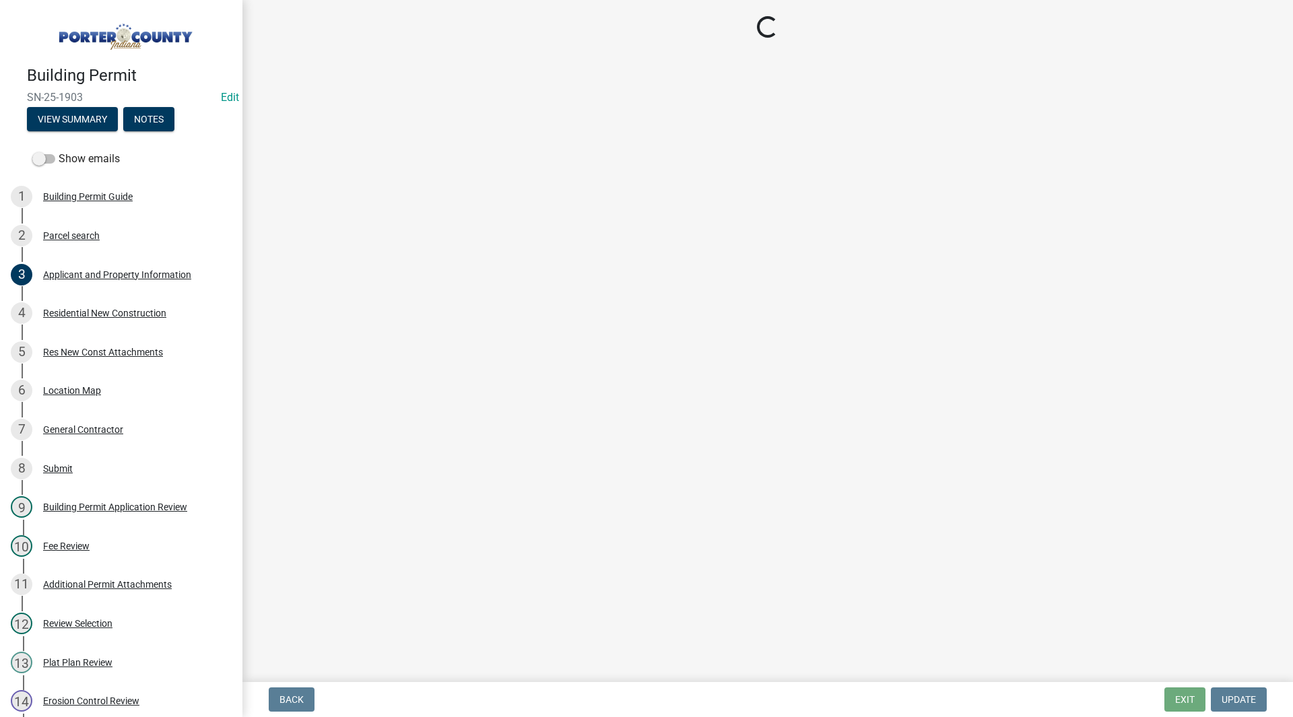
select select "9e518564-4428-4eb4-941b-0b1ac8082854"
select select "ac5c74af-6cd7-44c6-8b3b-d3d049808b18"
select select "b5a5c90e-8d72-4ffd-8079-af89c218e1ea"
select select "bc1034c9-9a5f-4372-bced-1af0bc4c05e7"
select select "7ba8615f-7d0b-4559-8263-a59f3bb0b80e"
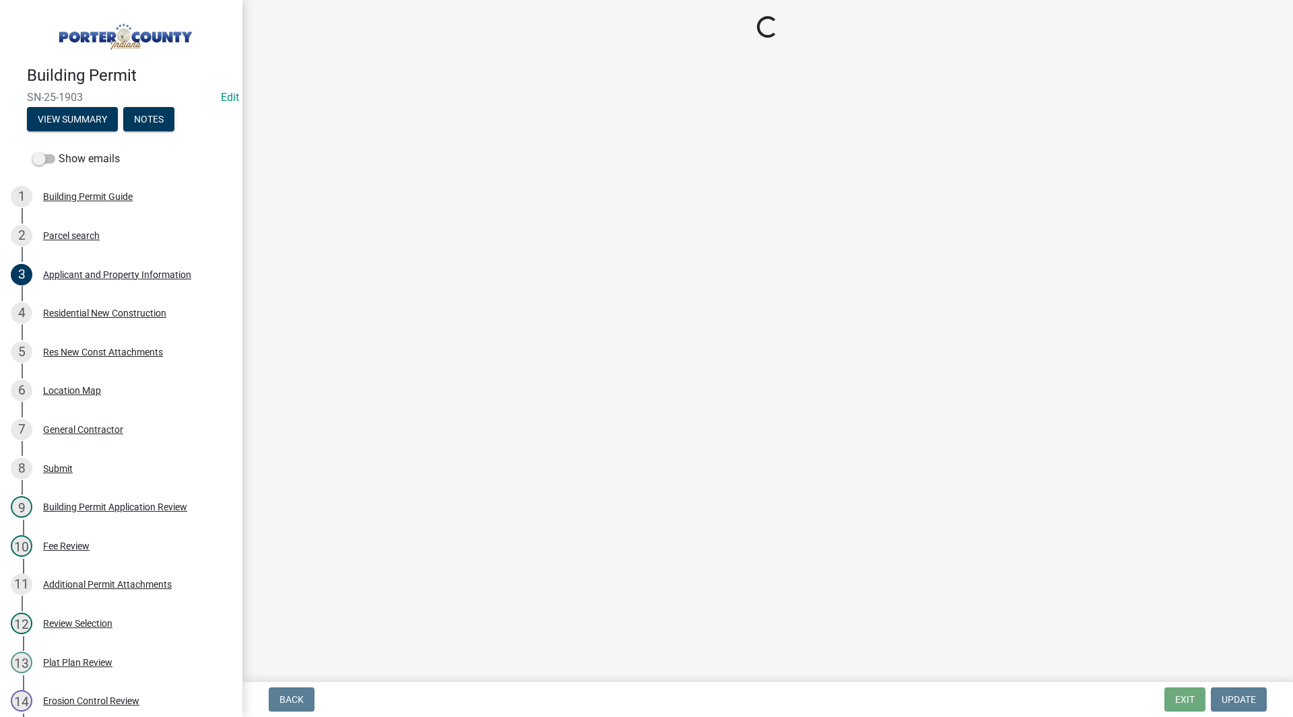
select select "4ed651f6-e774-4e8f-9661-530b5508df77"
select select "bbae15df-4b7c-4889-a1a2-bdce83955e33"
select select "d3842ca8-a9b0-43e7-b24f-ba0c572b5ff6"
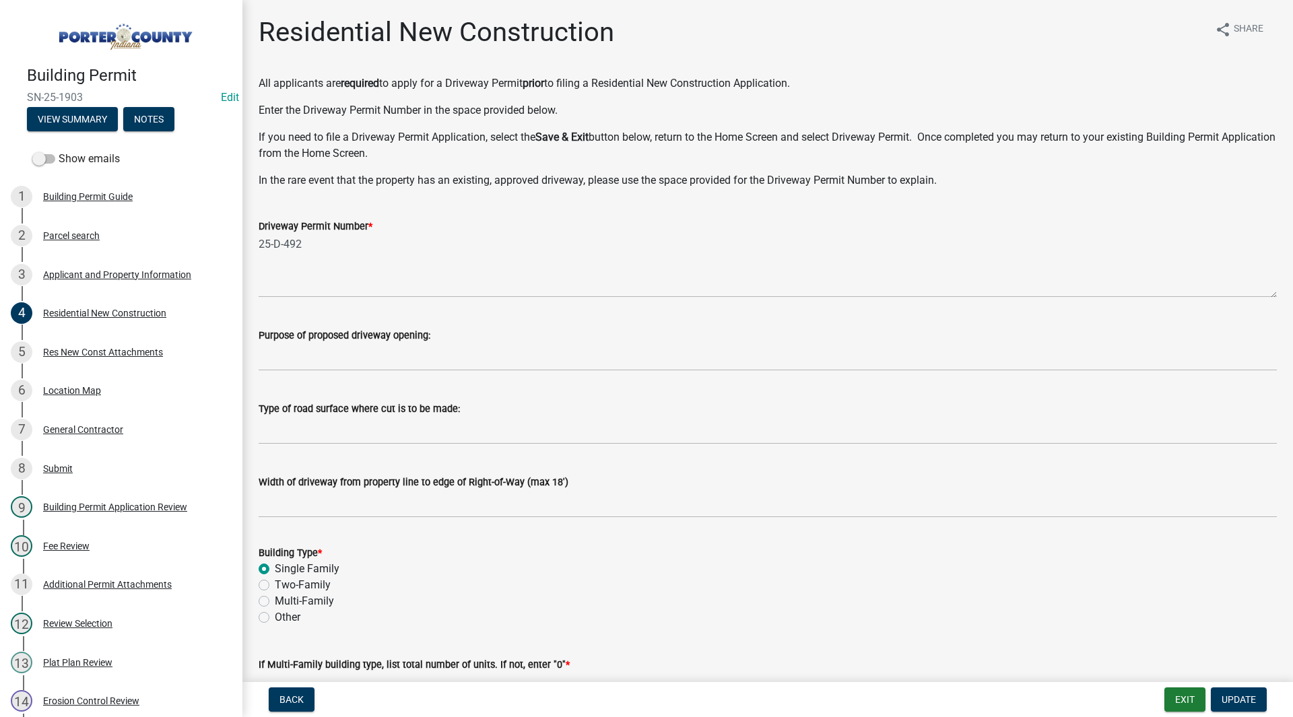
scroll to position [269, 0]
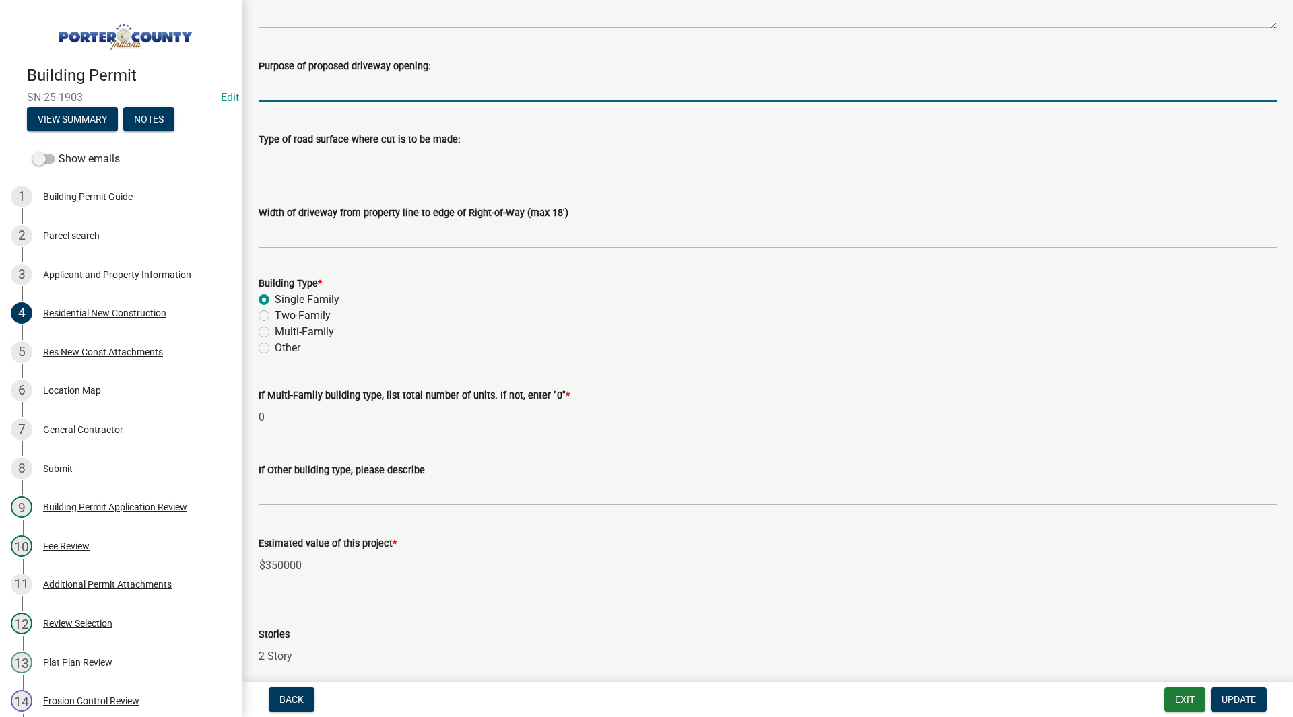
click at [313, 75] on input "Purpose of proposed driveway opening:" at bounding box center [768, 88] width 1019 height 28
type input "V"
type input "ENTERING AND EXITING HOME"
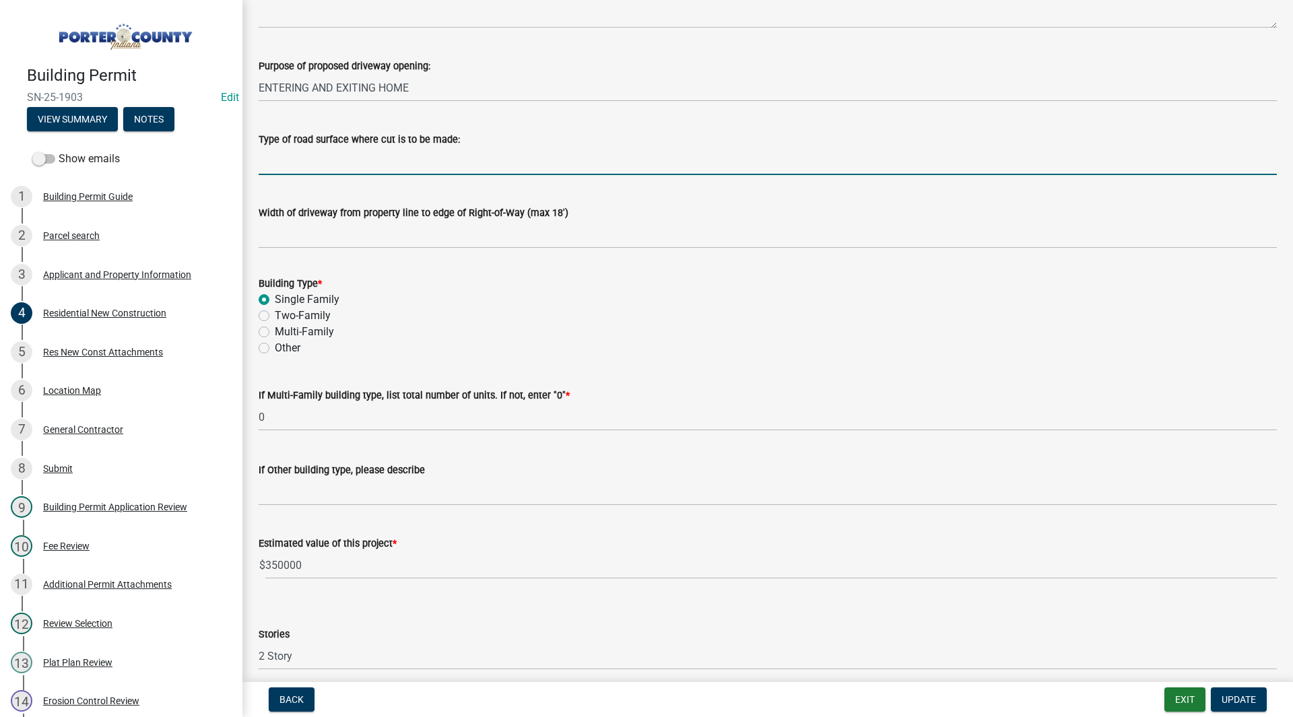
click at [355, 154] on input "Type of road surface where cut is to be made:" at bounding box center [768, 162] width 1019 height 28
type input "CONCRETE"
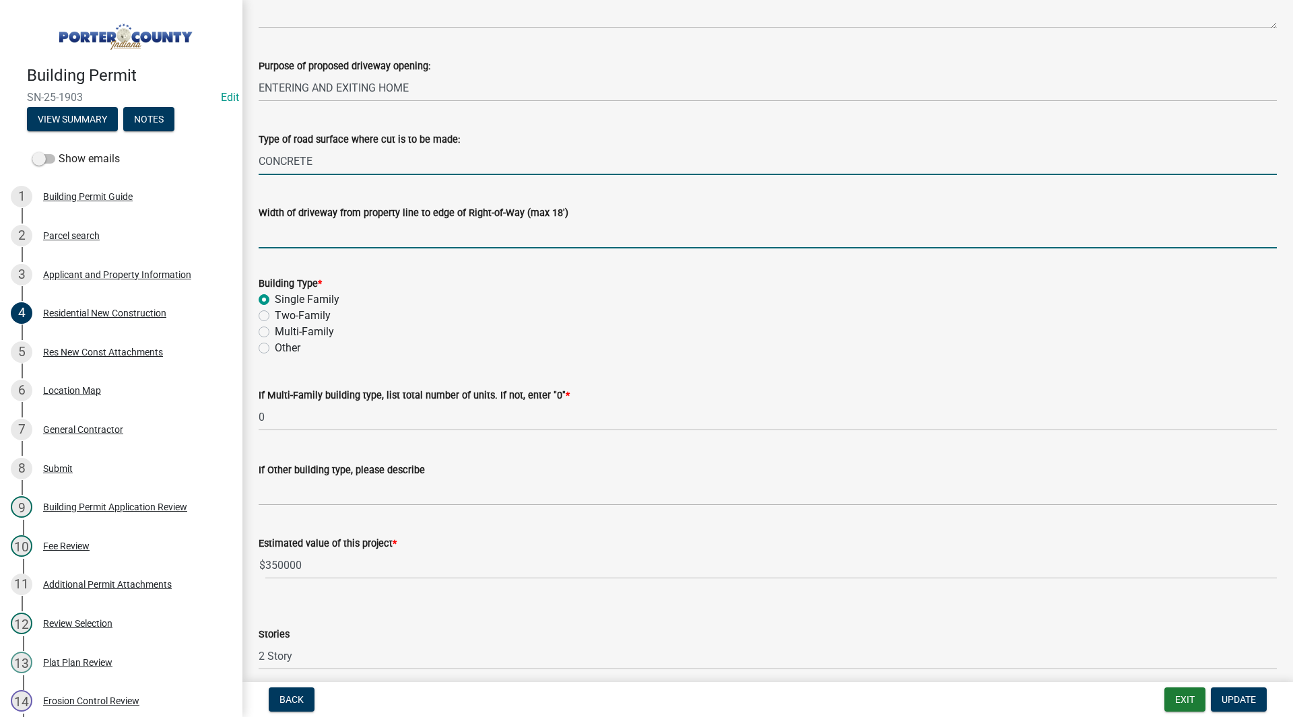
click at [372, 240] on input "Width of driveway from property line to edge of Right-of-Way (max 18')" at bounding box center [768, 235] width 1019 height 28
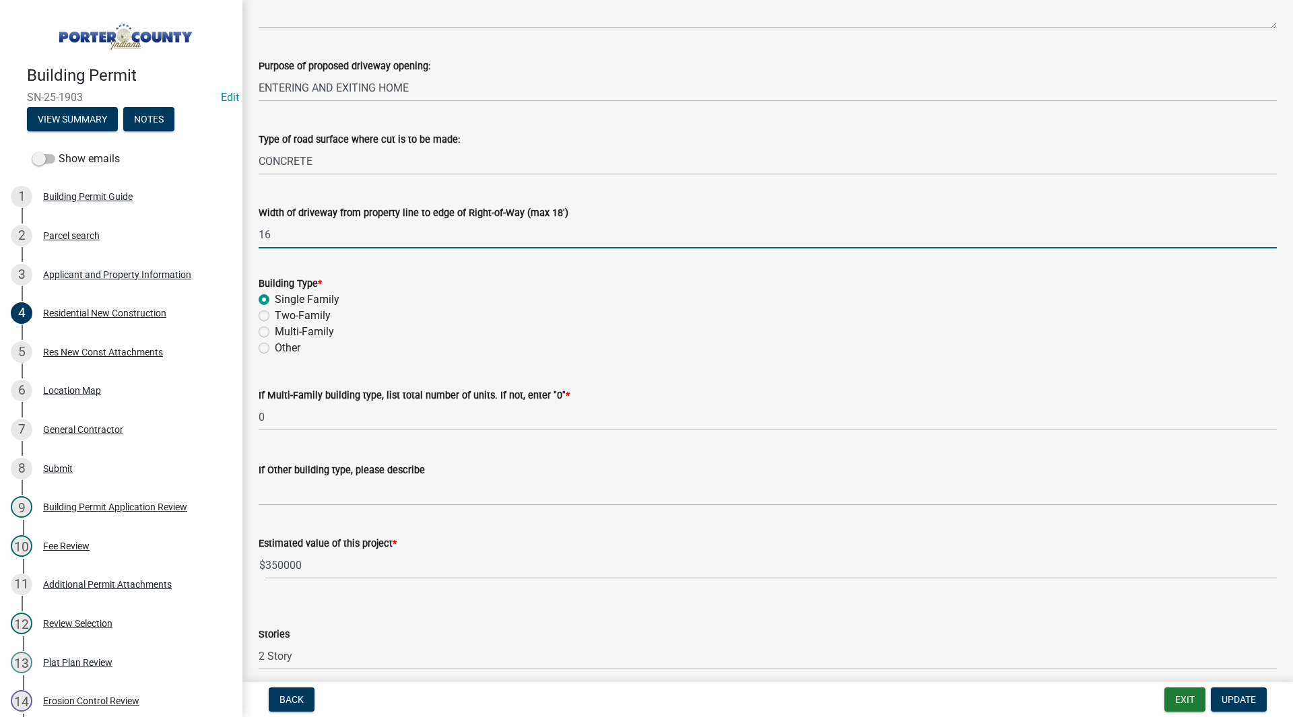
type input "16"
click at [440, 347] on div "Other" at bounding box center [768, 348] width 1019 height 16
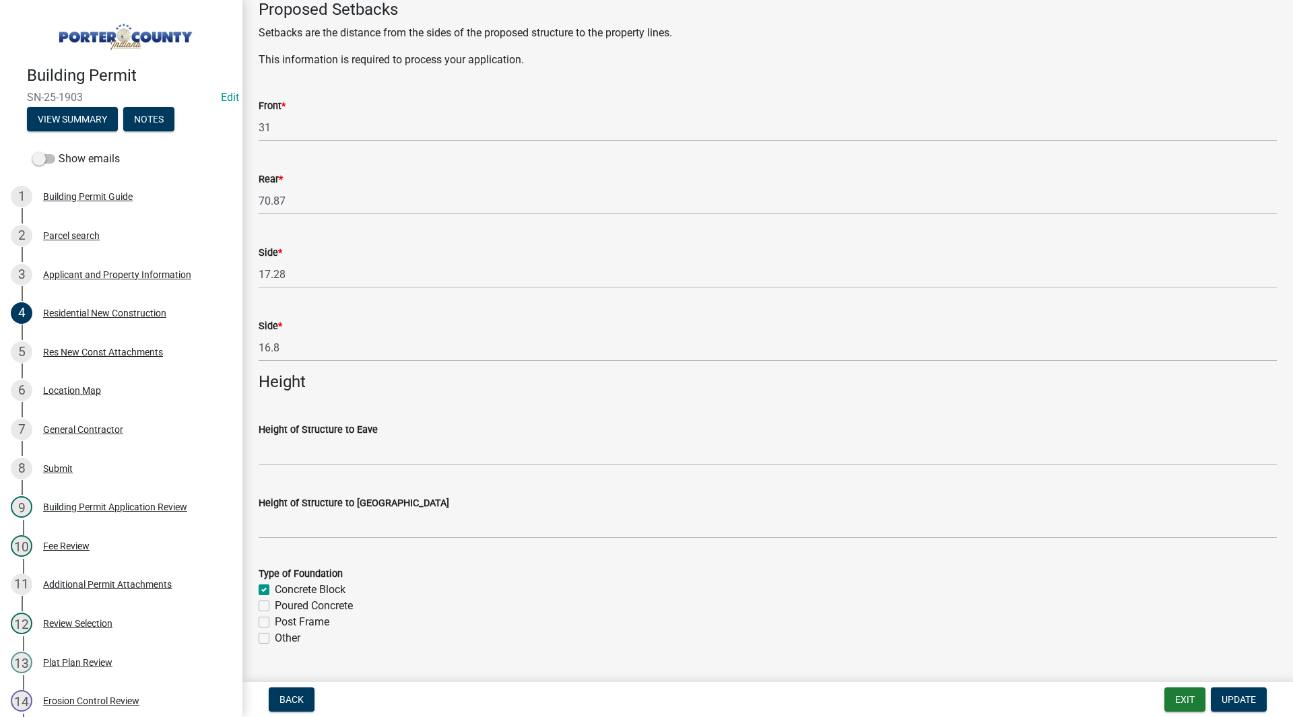
scroll to position [1617, 0]
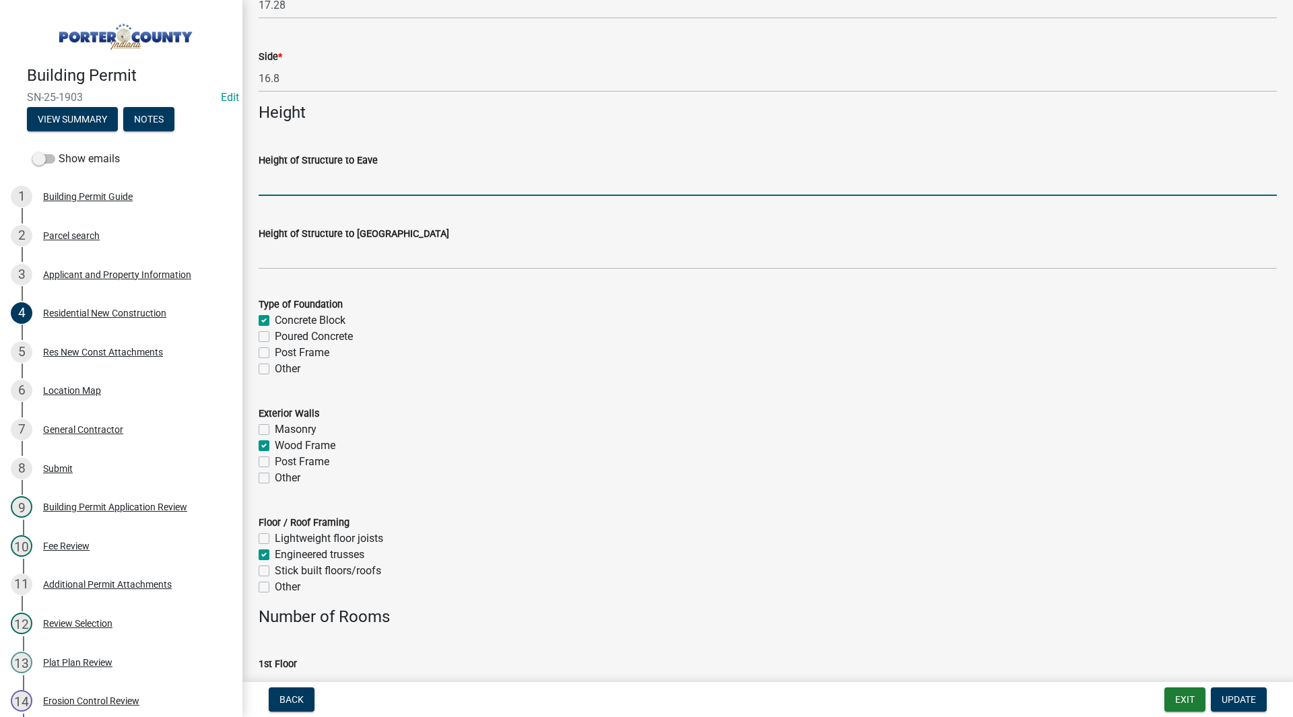
click at [297, 178] on input "Height of Structure to Eave" at bounding box center [768, 182] width 1019 height 28
type input "14.75"
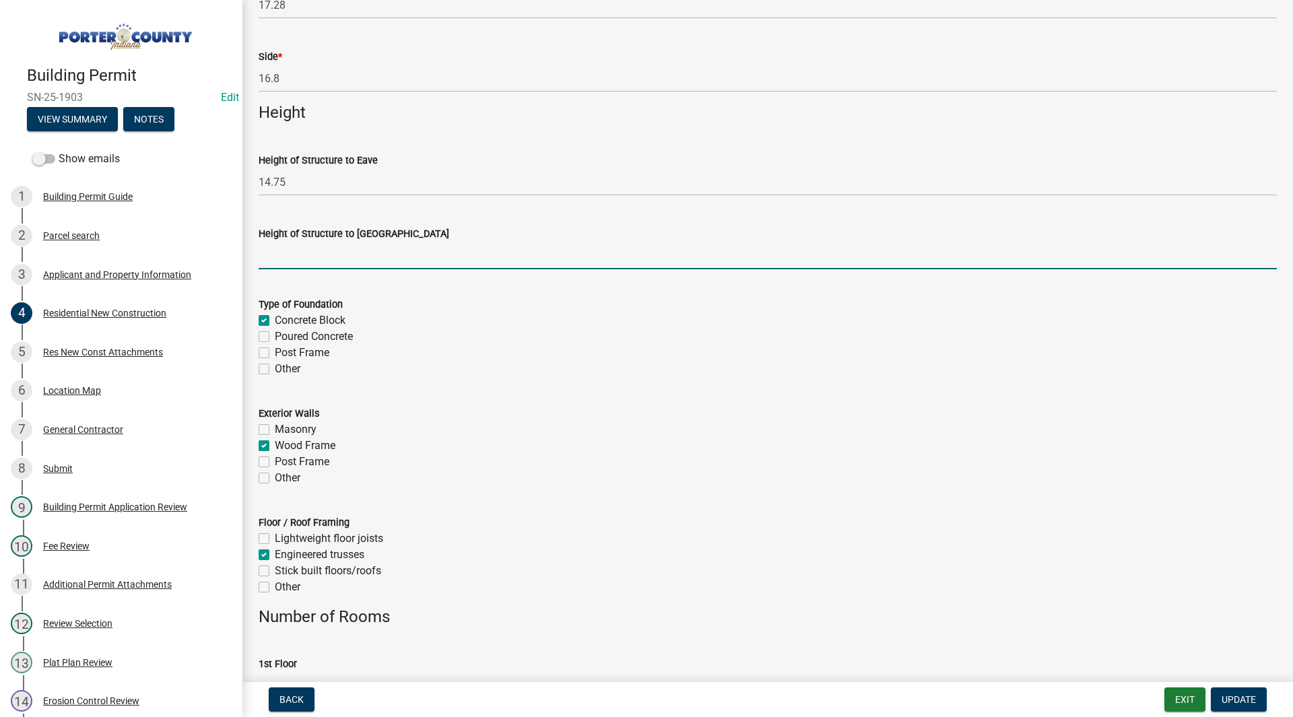
click at [350, 245] on input "Height of Structure to [GEOGRAPHIC_DATA]" at bounding box center [768, 256] width 1019 height 28
type input "25.9"
click at [418, 342] on div "Poured Concrete" at bounding box center [768, 337] width 1019 height 16
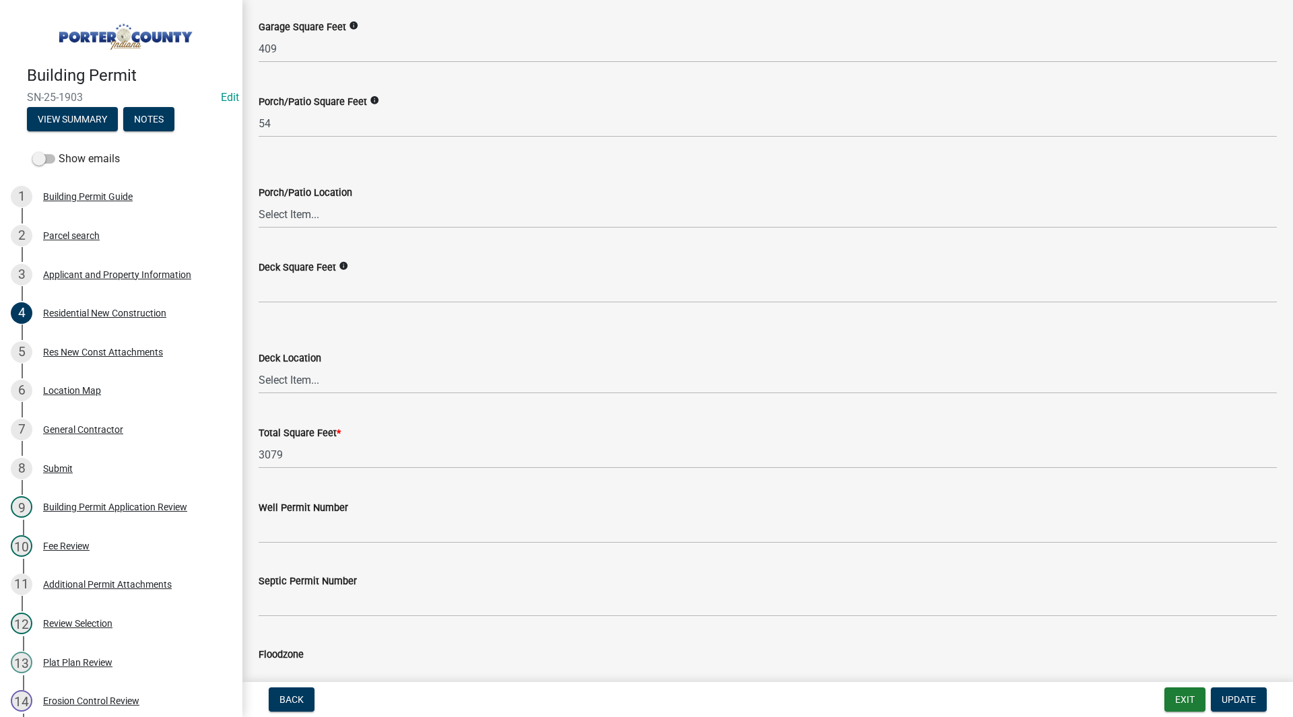
scroll to position [3484, 0]
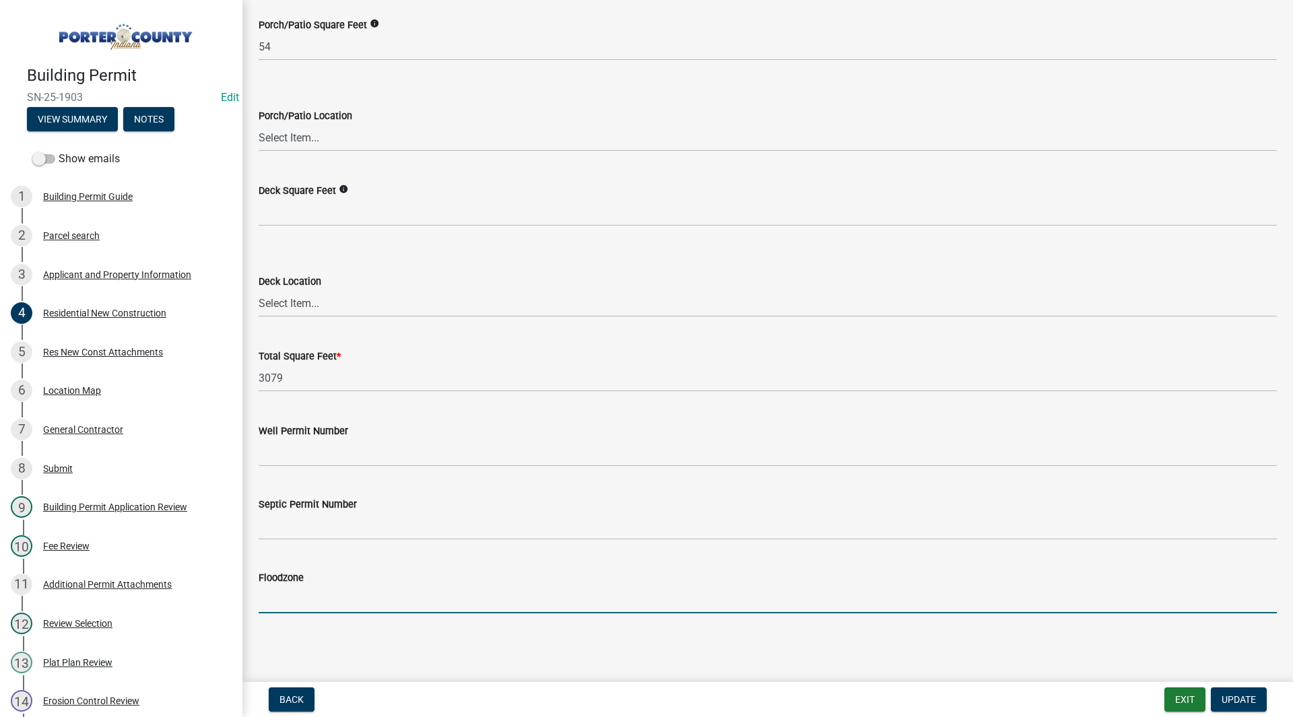
click at [340, 597] on input "Floodzone" at bounding box center [768, 600] width 1019 height 28
type input "no"
click at [367, 640] on main "Residential New Construction share Share All applicants are required to apply f…" at bounding box center [768, 338] width 1051 height 677
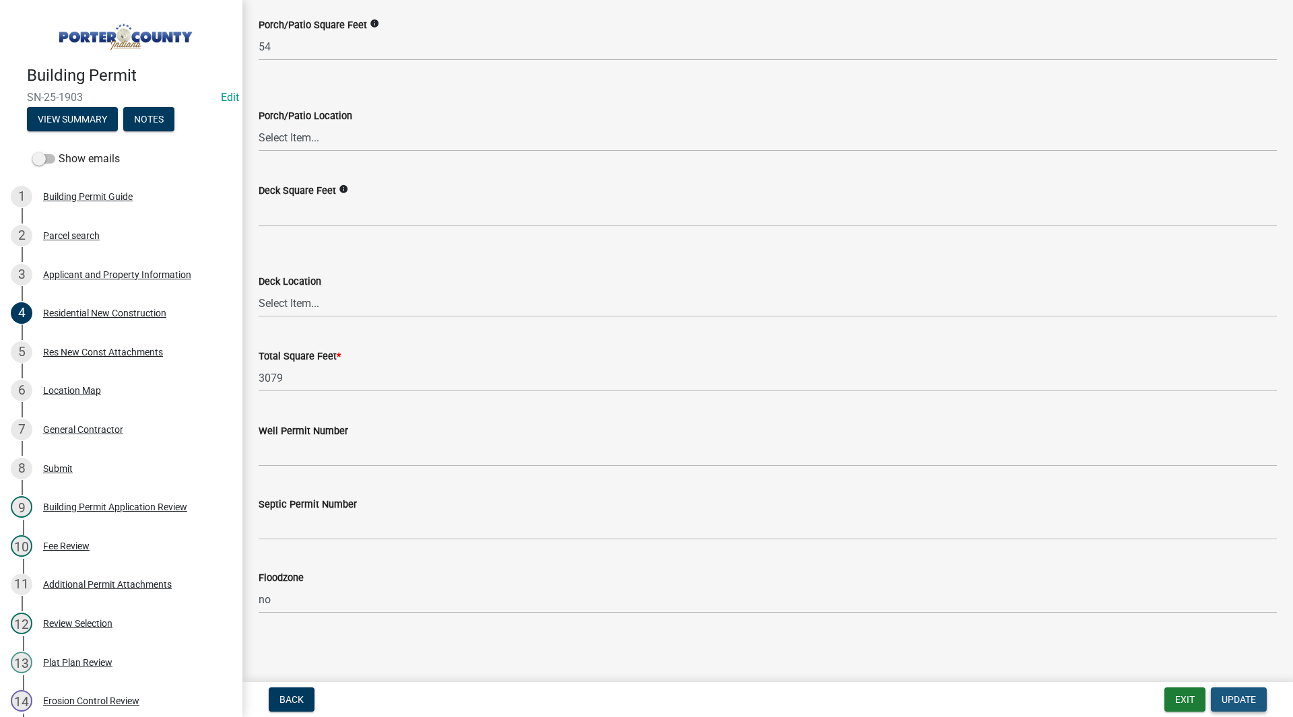
click at [1243, 705] on span "Update" at bounding box center [1239, 700] width 34 height 11
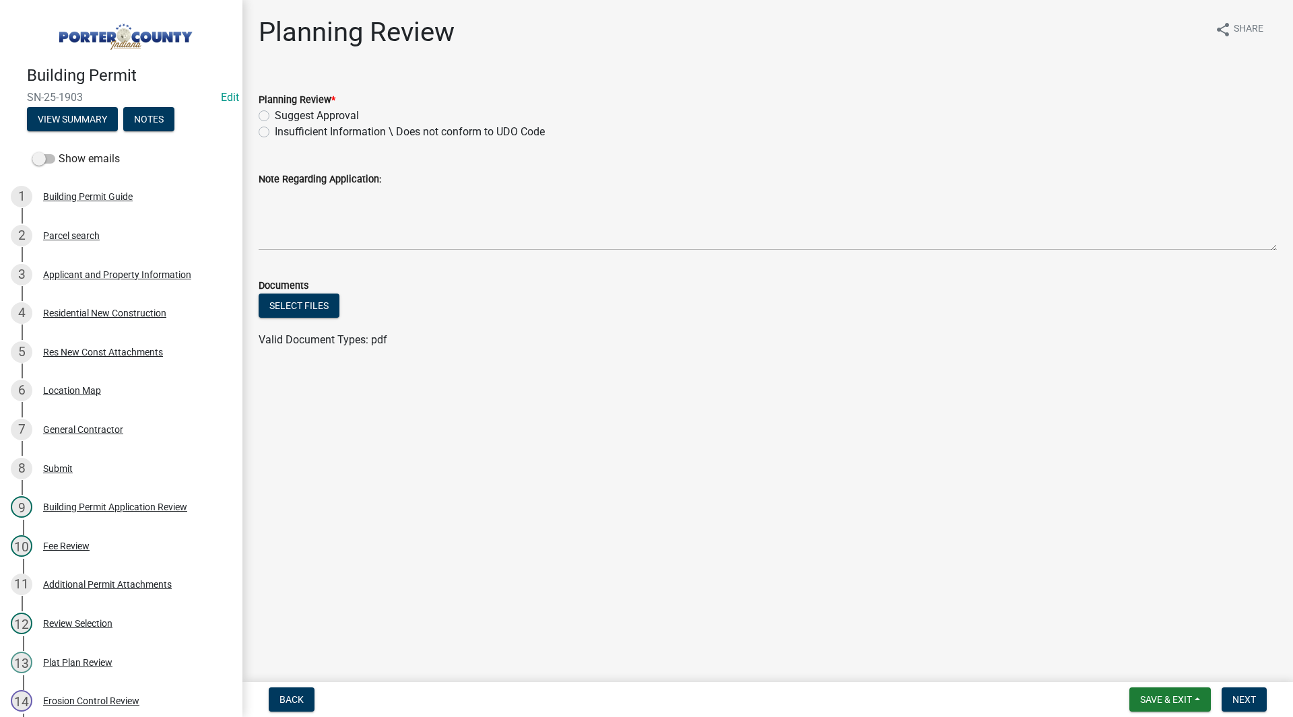
click at [514, 346] on div "Valid Document Types: pdf" at bounding box center [768, 340] width 1039 height 16
